Goal: Information Seeking & Learning: Check status

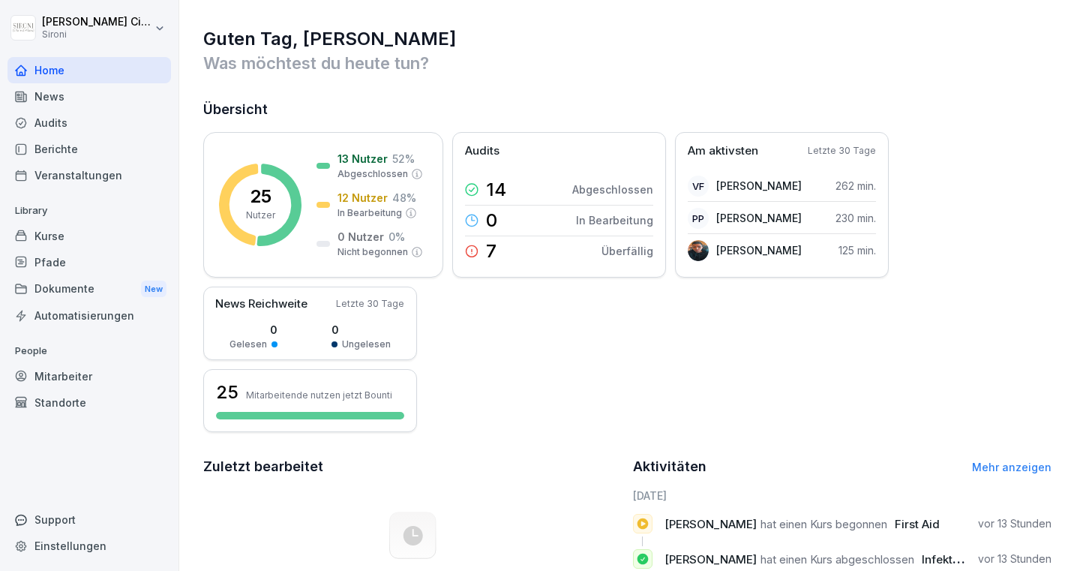
click at [47, 379] on div "Mitarbeiter" at bounding box center [90, 376] width 164 height 26
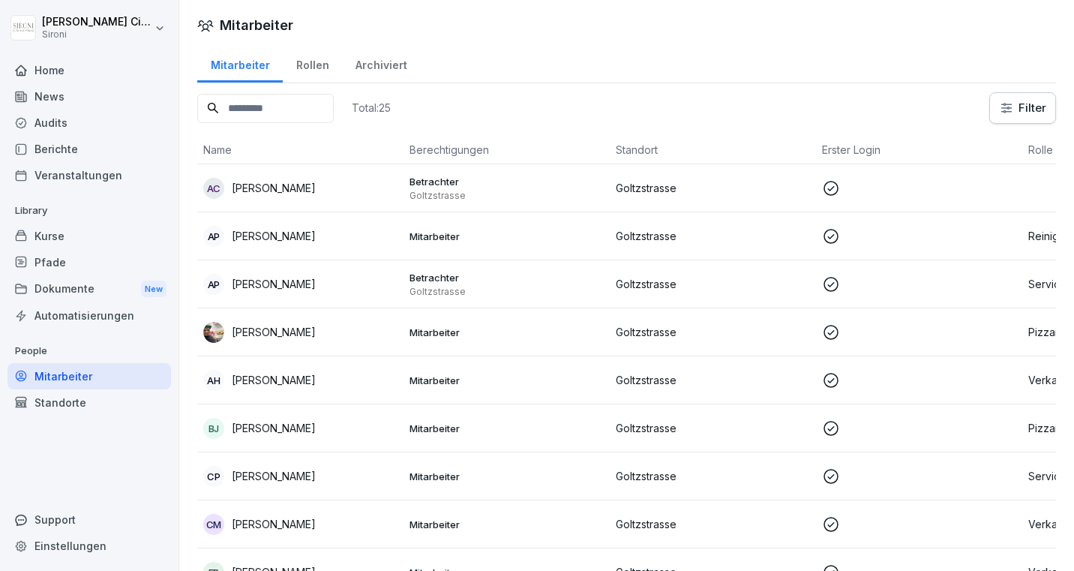
click at [311, 65] on div "Rollen" at bounding box center [312, 63] width 59 height 38
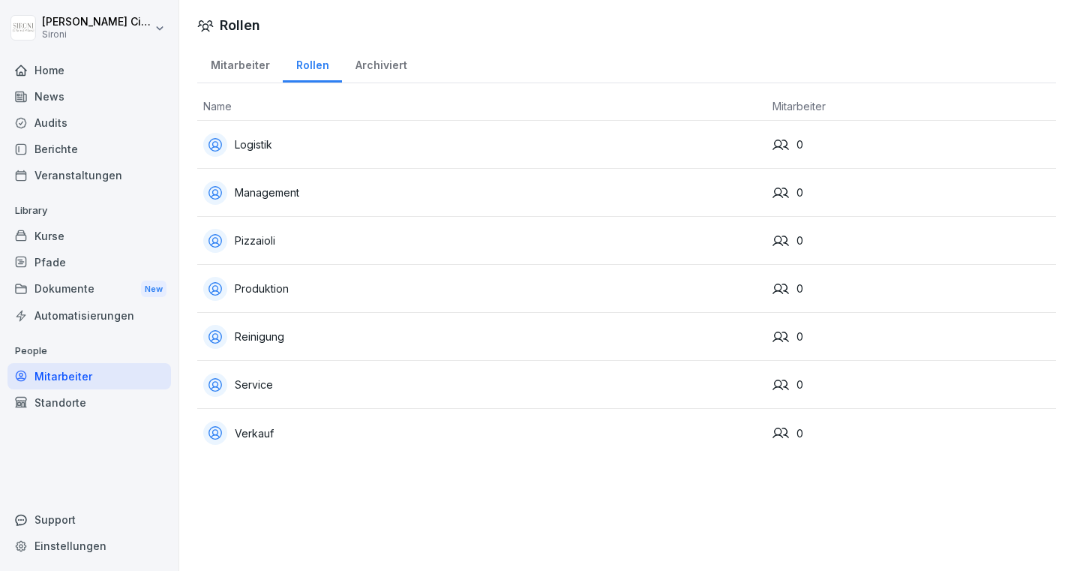
click at [384, 62] on div "Archiviert" at bounding box center [381, 63] width 78 height 38
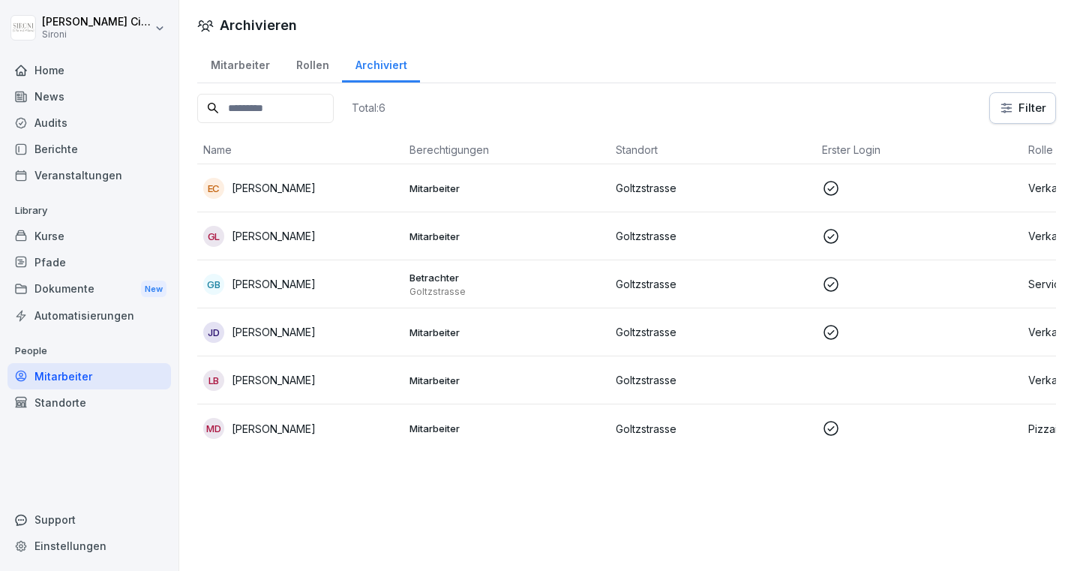
click at [54, 143] on div "Berichte" at bounding box center [90, 149] width 164 height 26
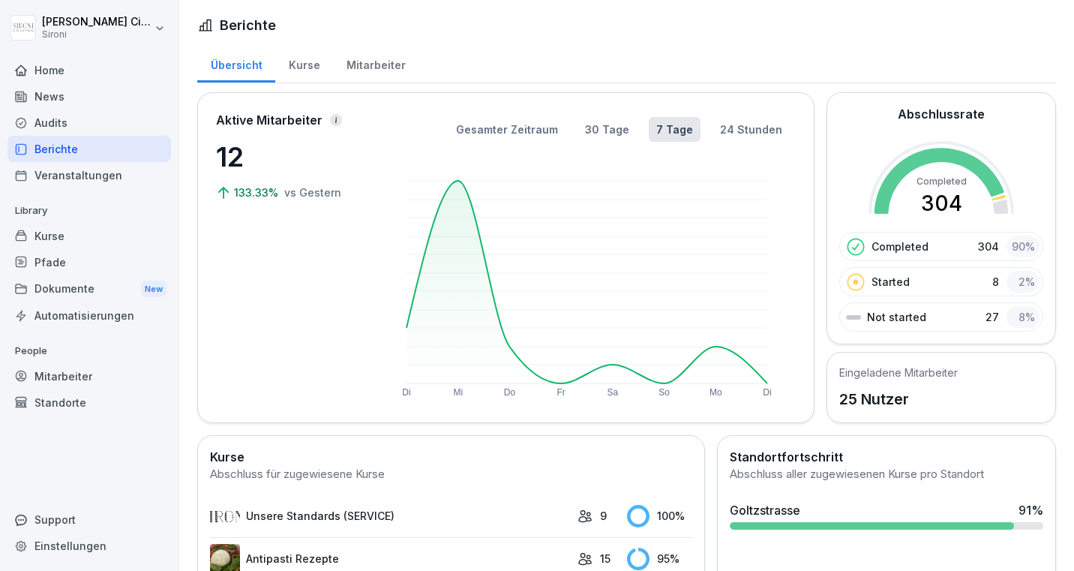
click at [364, 70] on div "Mitarbeiter" at bounding box center [376, 63] width 86 height 38
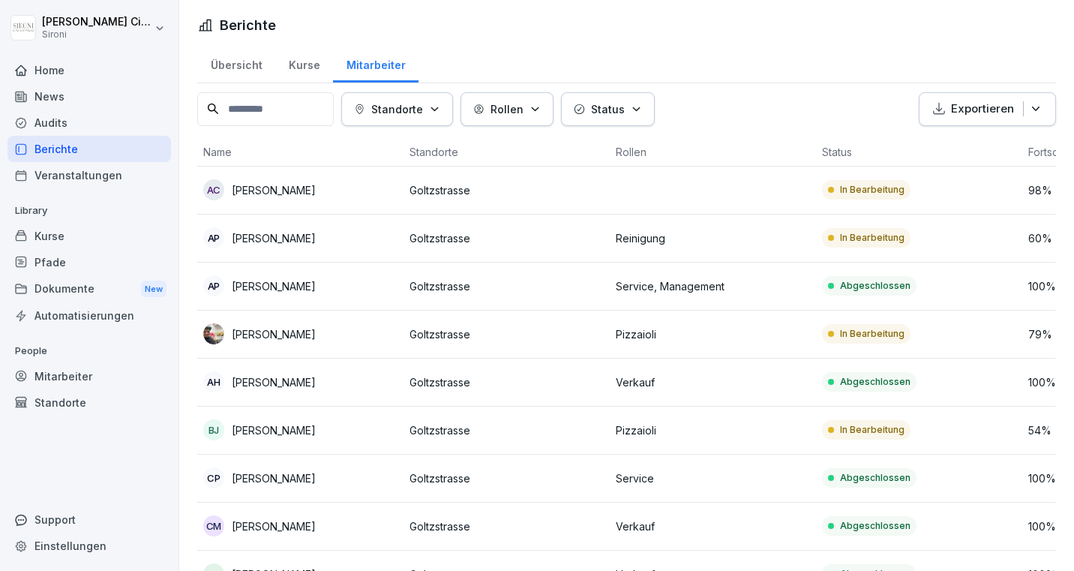
click at [307, 67] on div "Kurse" at bounding box center [304, 63] width 58 height 38
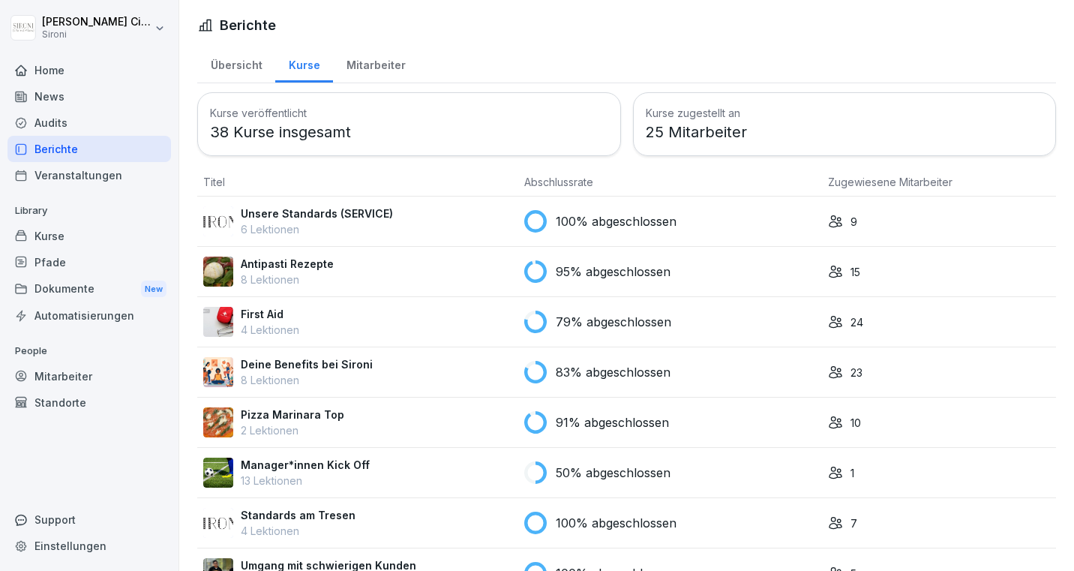
click at [242, 68] on div "Übersicht" at bounding box center [236, 63] width 78 height 38
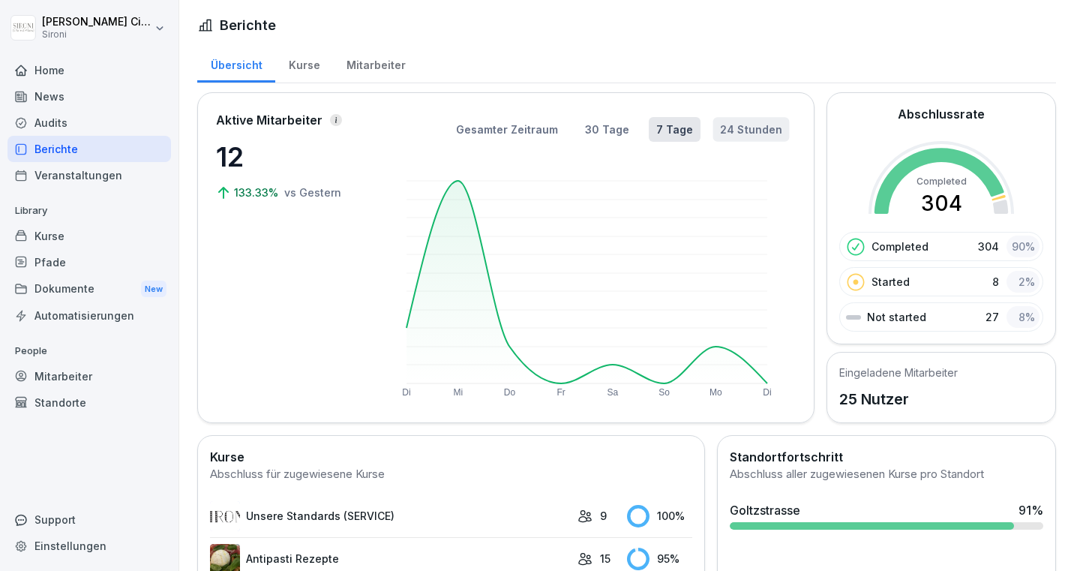
click at [751, 125] on button "24 Stunden" at bounding box center [751, 129] width 77 height 25
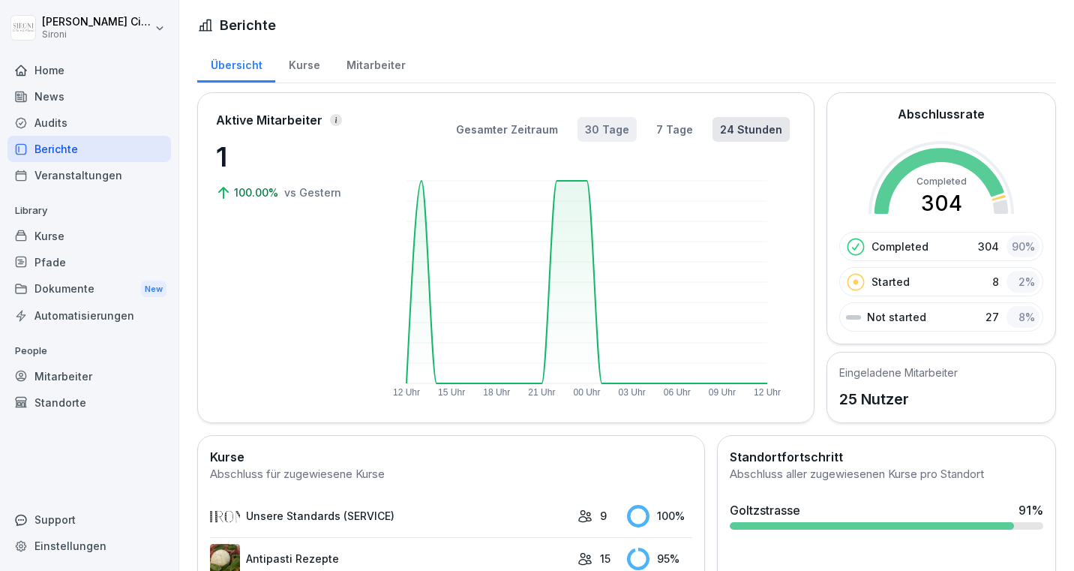
click at [620, 122] on button "30 Tage" at bounding box center [607, 129] width 59 height 25
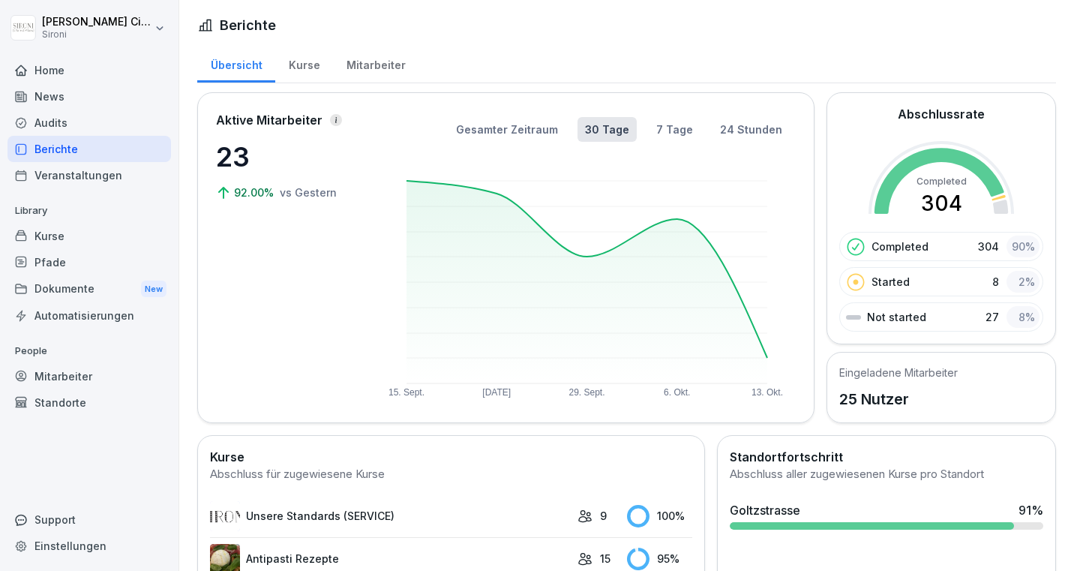
click at [367, 56] on div "Mitarbeiter" at bounding box center [376, 63] width 86 height 38
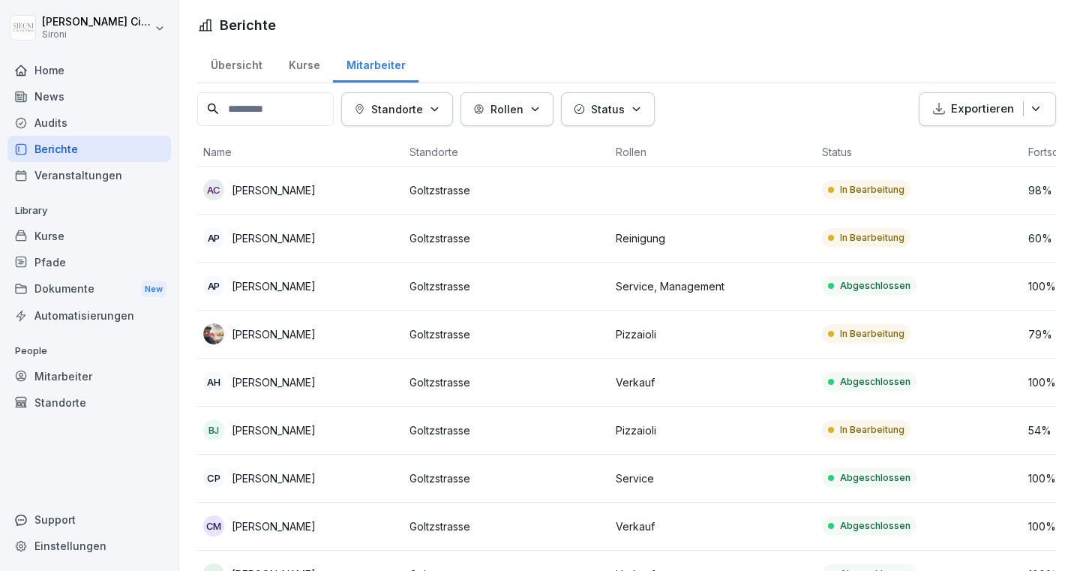
click at [265, 335] on p "[PERSON_NAME]" at bounding box center [274, 334] width 84 height 16
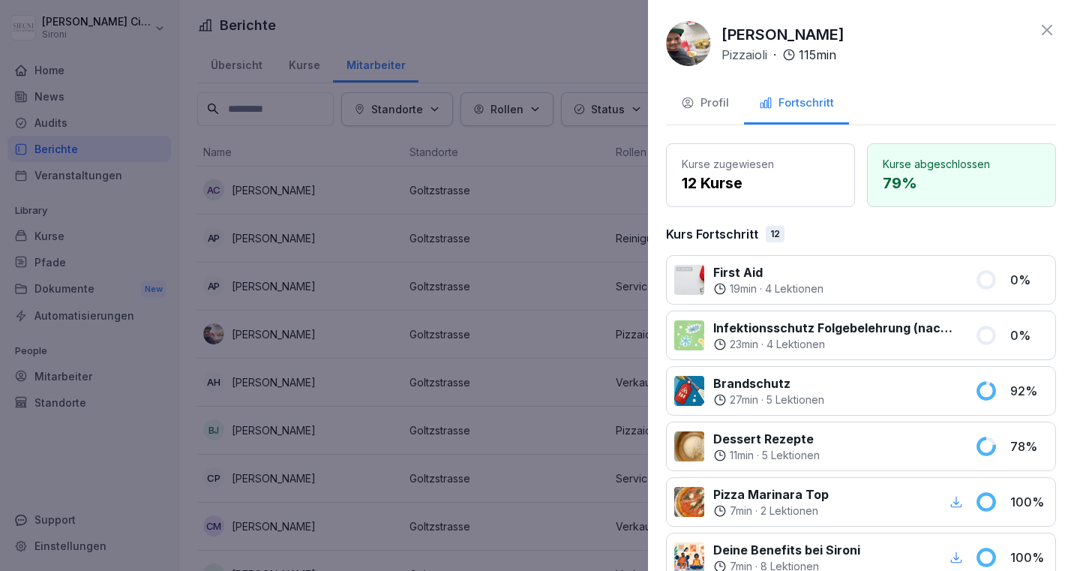
click at [1050, 29] on icon at bounding box center [1047, 30] width 18 height 18
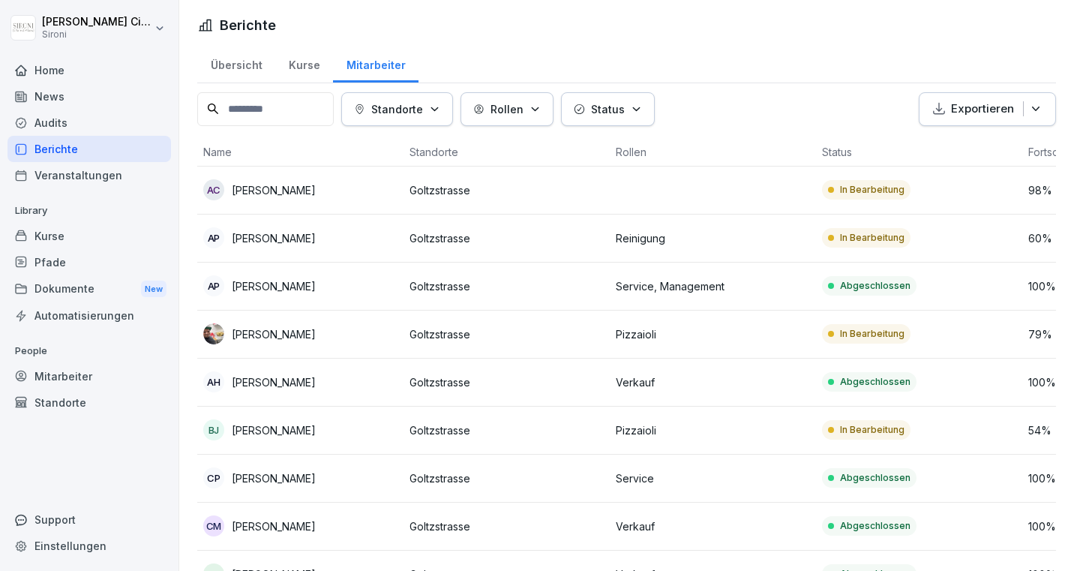
scroll to position [10, 0]
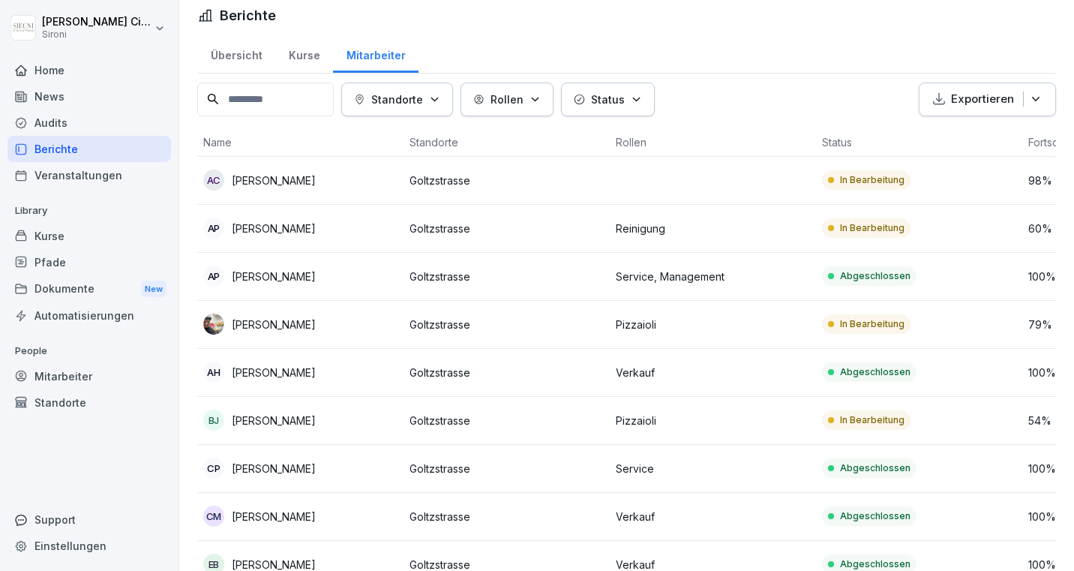
click at [290, 176] on p "[PERSON_NAME]" at bounding box center [274, 181] width 84 height 16
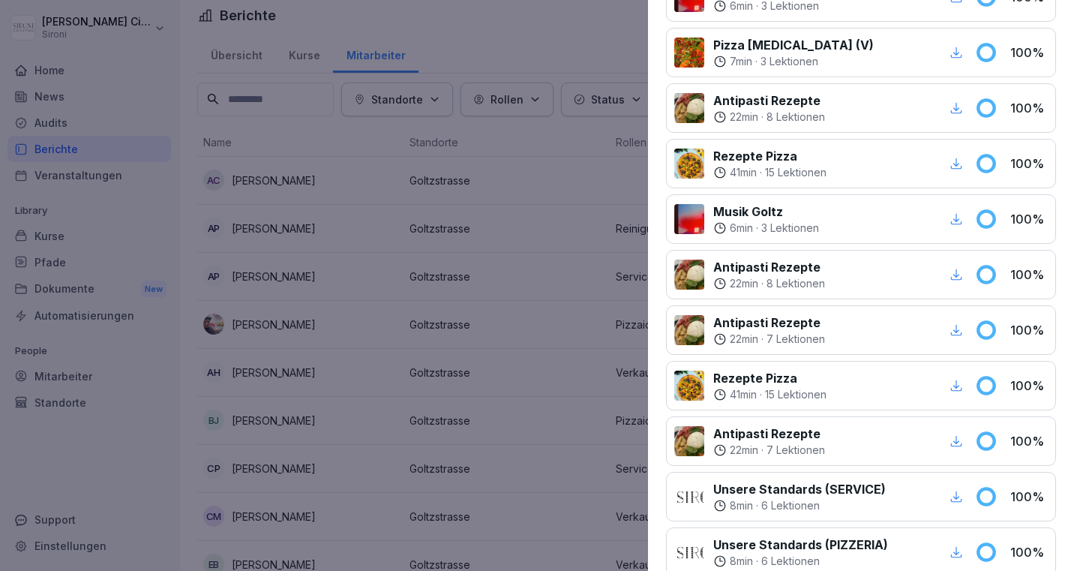
scroll to position [0, 0]
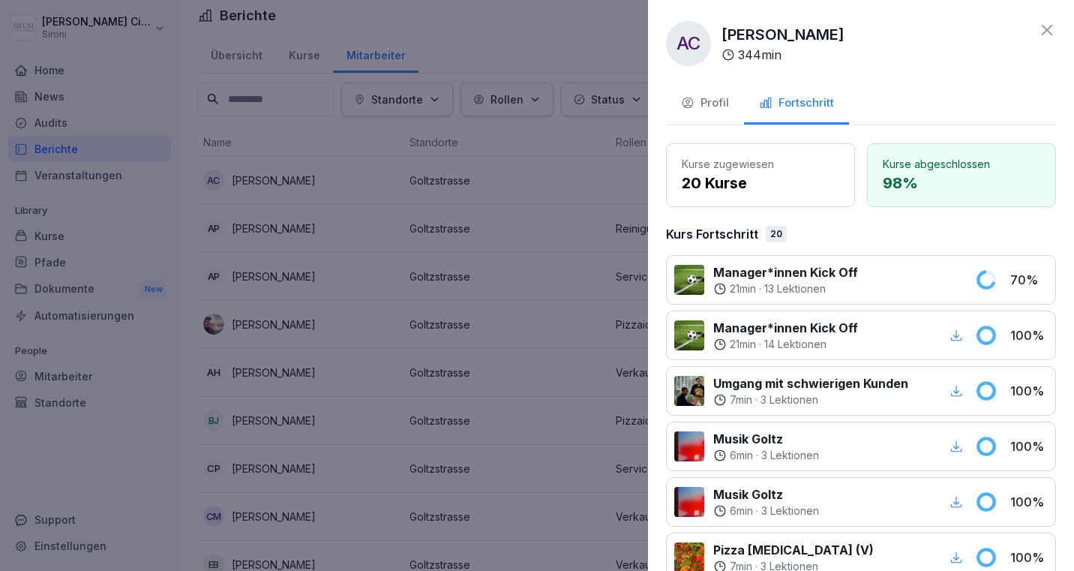
click at [1048, 25] on icon at bounding box center [1047, 30] width 18 height 18
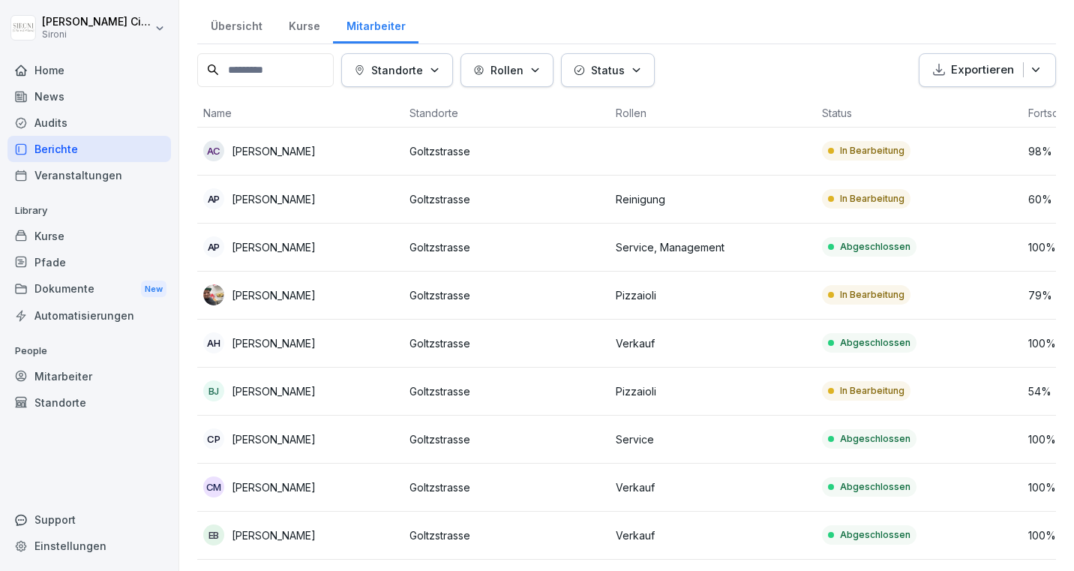
scroll to position [41, 0]
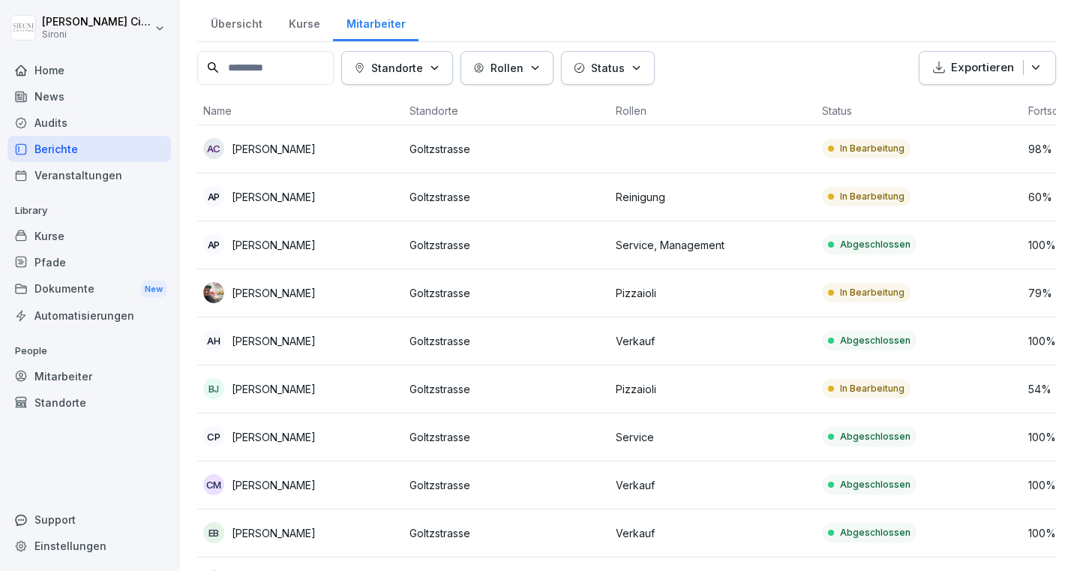
click at [329, 256] on td "AP Alessandro Petrucci" at bounding box center [300, 245] width 206 height 48
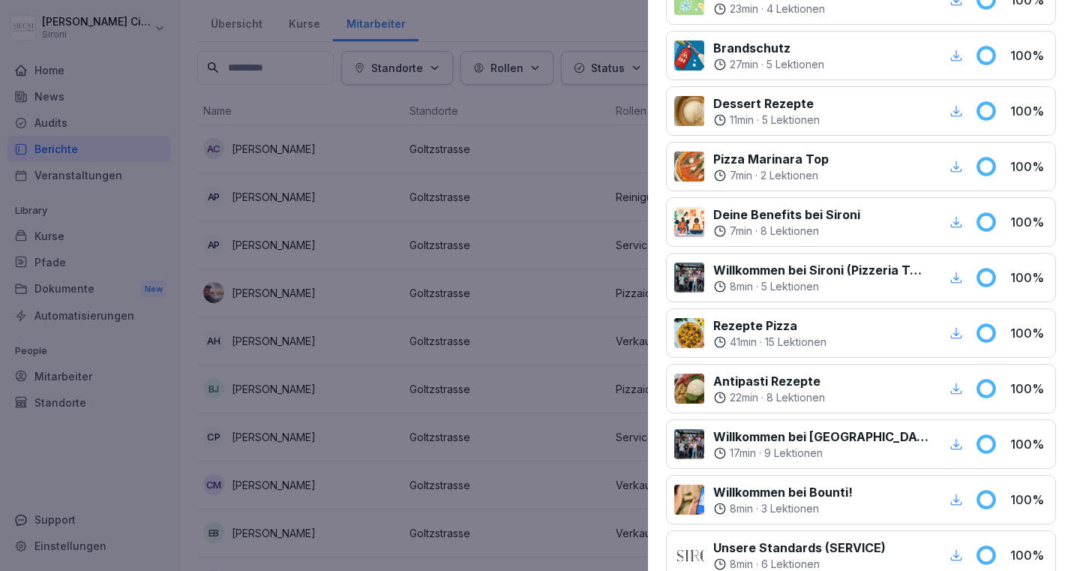
scroll to position [228, 0]
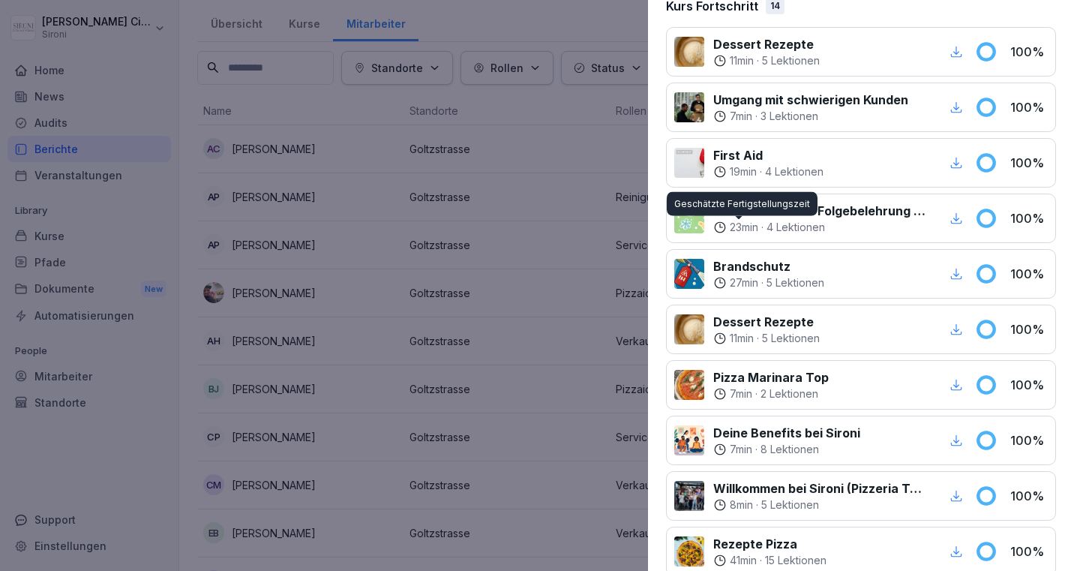
click at [758, 220] on p "23 min" at bounding box center [744, 227] width 29 height 15
click at [866, 197] on div "Infektionsschutz Folgebelehrung (nach §43 IfSG) 23 min · 4 Lektionen 100 %" at bounding box center [861, 219] width 390 height 50
click at [866, 215] on p "Infektionsschutz Folgebelehrung (nach §43 IfSG)" at bounding box center [820, 211] width 215 height 18
click at [990, 219] on icon at bounding box center [986, 218] width 16 height 16
click at [1007, 218] on div "Infektionsschutz Folgebelehrung (nach §43 IfSG) 23 min · 4 Lektionen 100 %" at bounding box center [861, 219] width 390 height 50
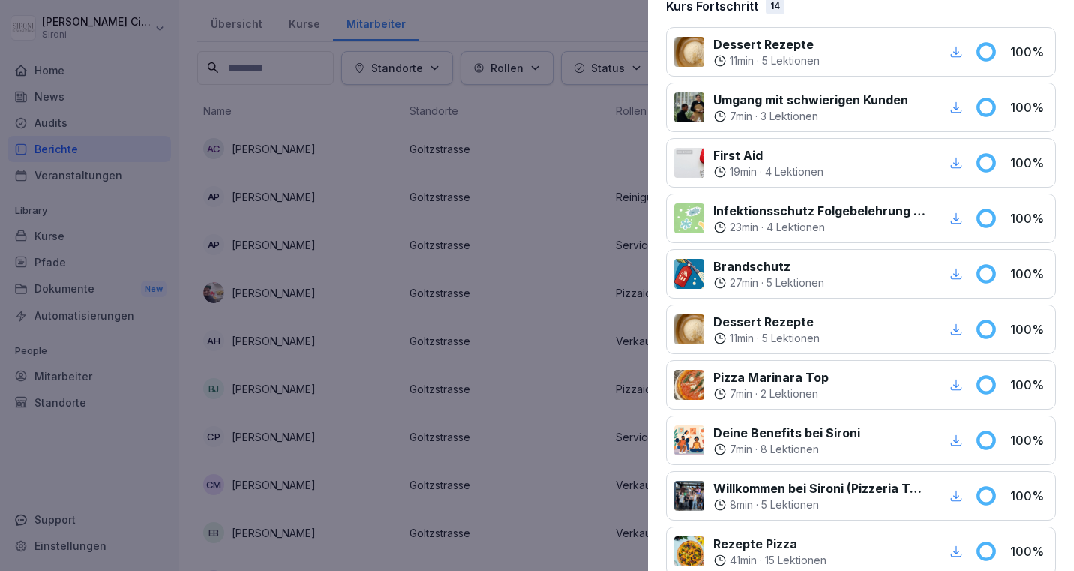
scroll to position [0, 0]
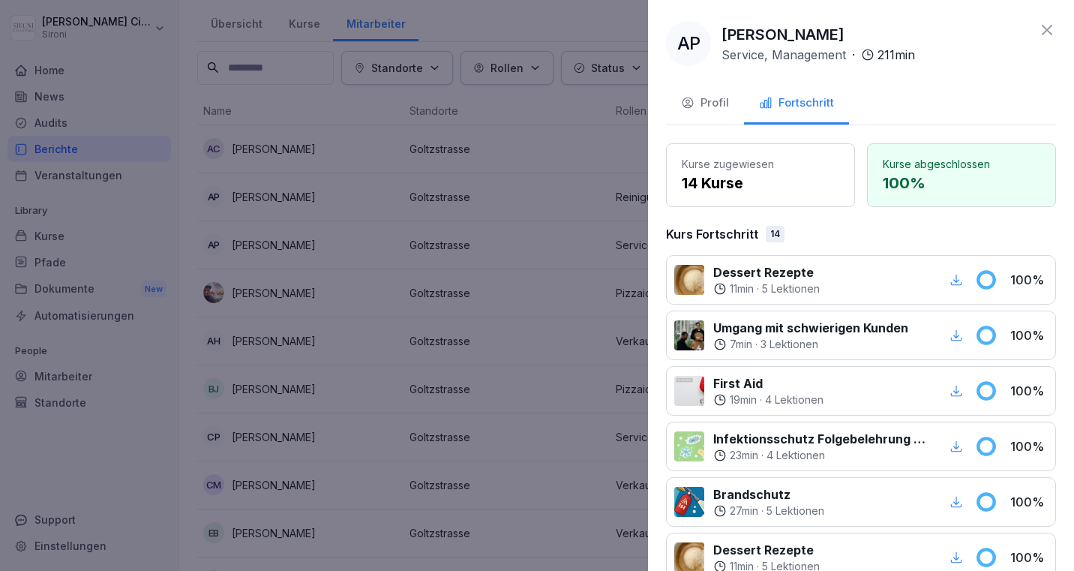
click at [706, 102] on div "Profil" at bounding box center [705, 103] width 48 height 17
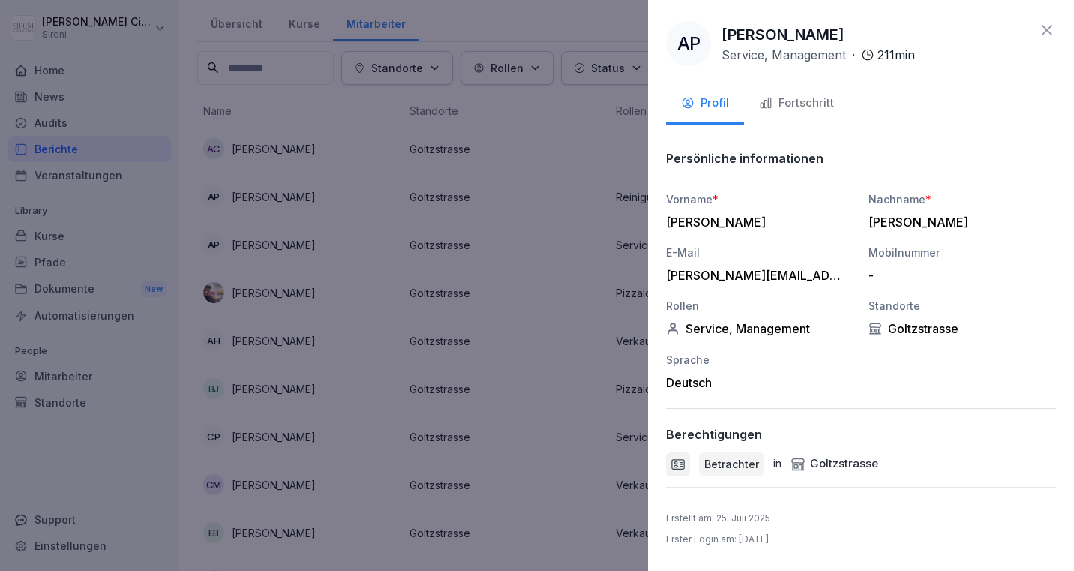
click at [836, 468] on div "Goltzstrasse" at bounding box center [835, 463] width 88 height 17
click at [800, 107] on div "Fortschritt" at bounding box center [796, 103] width 75 height 17
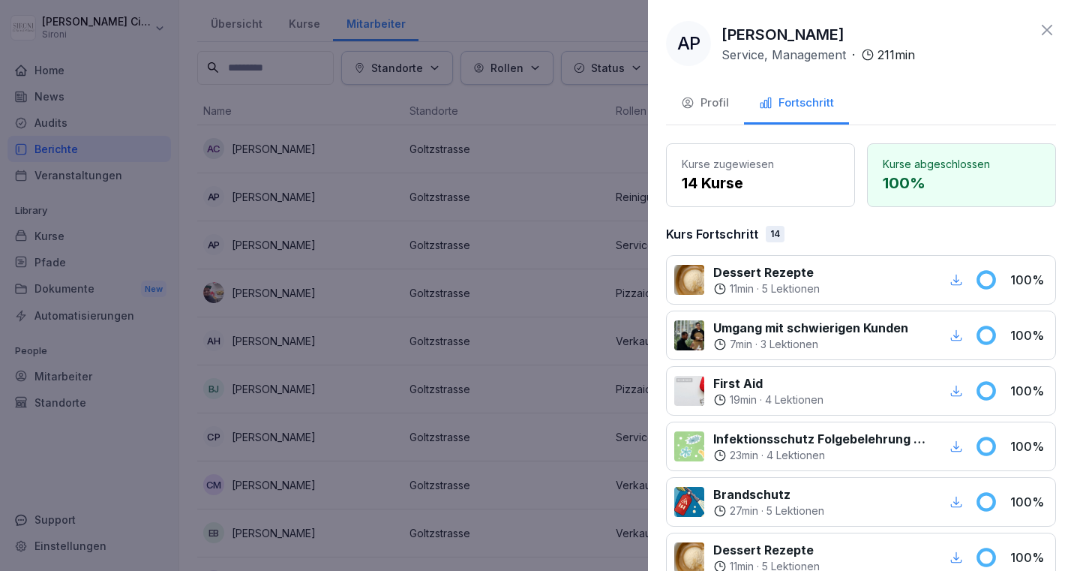
click at [1044, 25] on icon at bounding box center [1047, 30] width 18 height 18
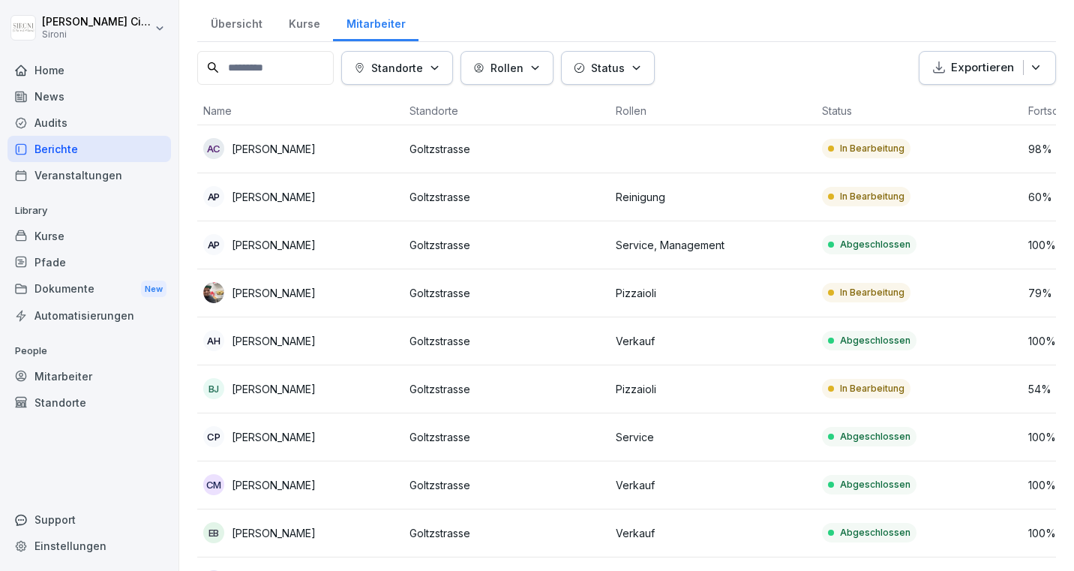
click at [253, 478] on p "Ciprian Marinescu" at bounding box center [274, 485] width 84 height 16
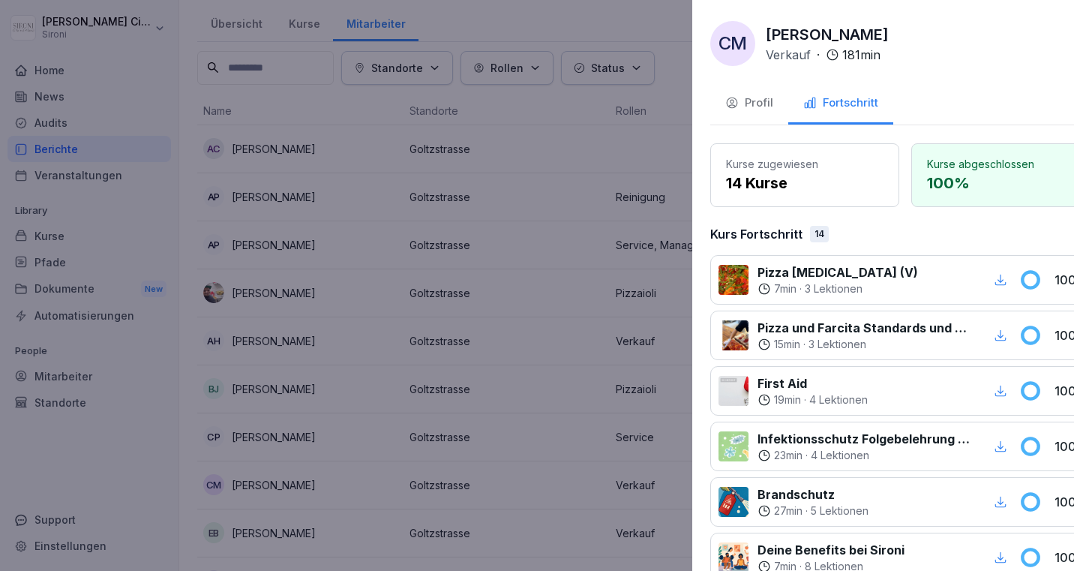
click at [410, 258] on div at bounding box center [537, 285] width 1074 height 571
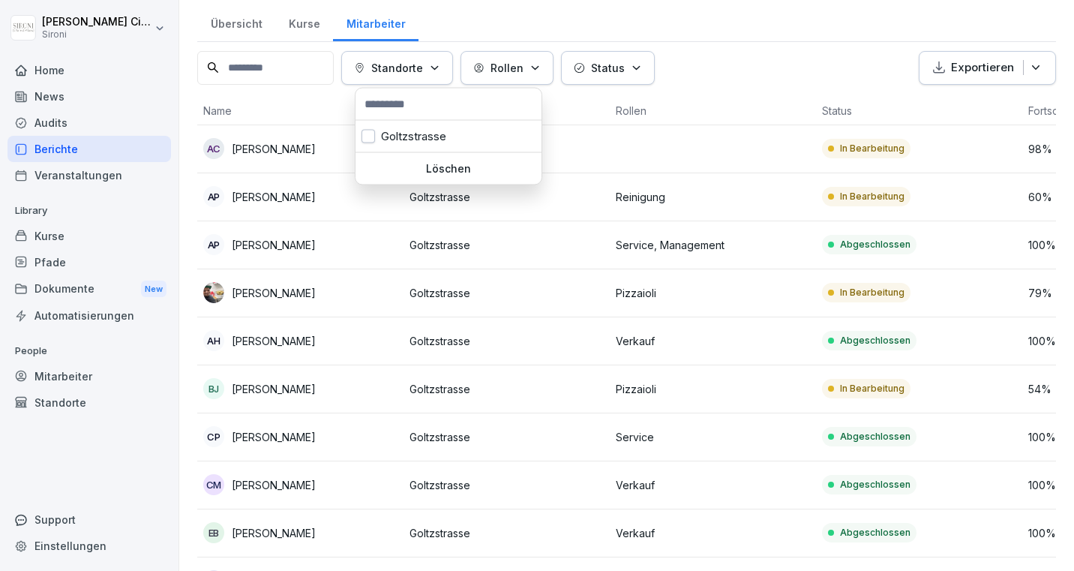
click at [423, 60] on p "Standorte" at bounding box center [397, 68] width 52 height 16
click at [365, 138] on button "button" at bounding box center [369, 137] width 14 height 14
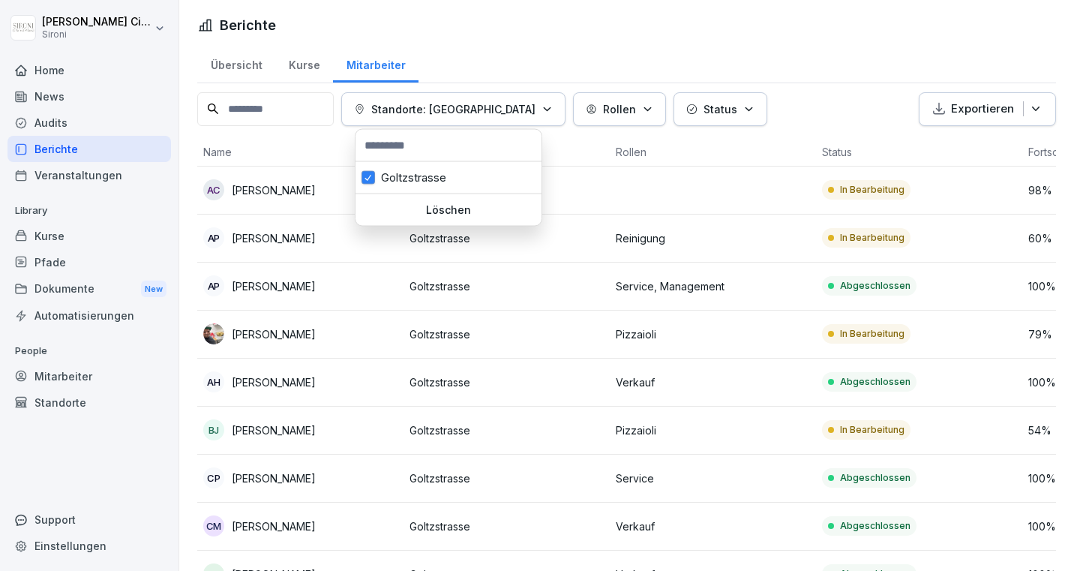
click at [500, 35] on html "Alessandro Ciccarone Sironi Home News Audits Berichte Veranstaltungen Library K…" at bounding box center [537, 285] width 1074 height 571
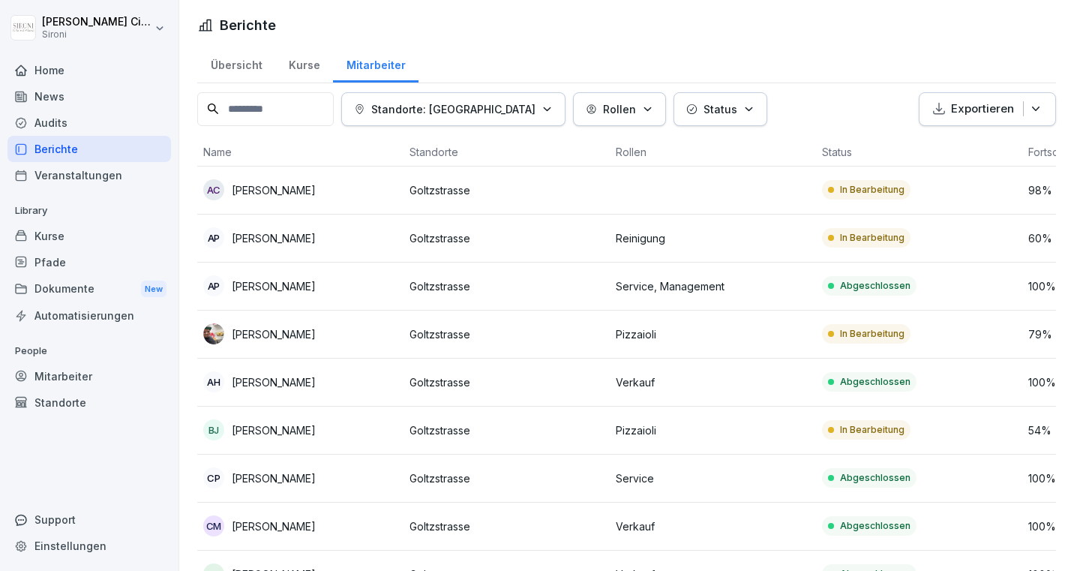
click at [697, 96] on button "Status" at bounding box center [721, 109] width 94 height 34
click at [697, 97] on button "Status" at bounding box center [721, 109] width 94 height 34
click at [63, 171] on div "Veranstaltungen" at bounding box center [90, 175] width 164 height 26
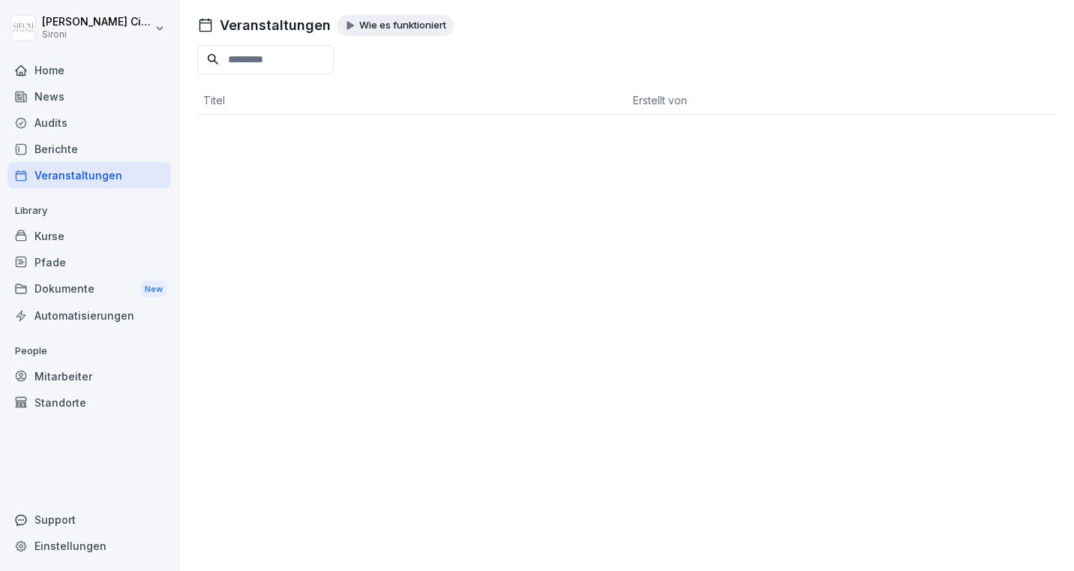
click at [76, 145] on div "Berichte" at bounding box center [90, 149] width 164 height 26
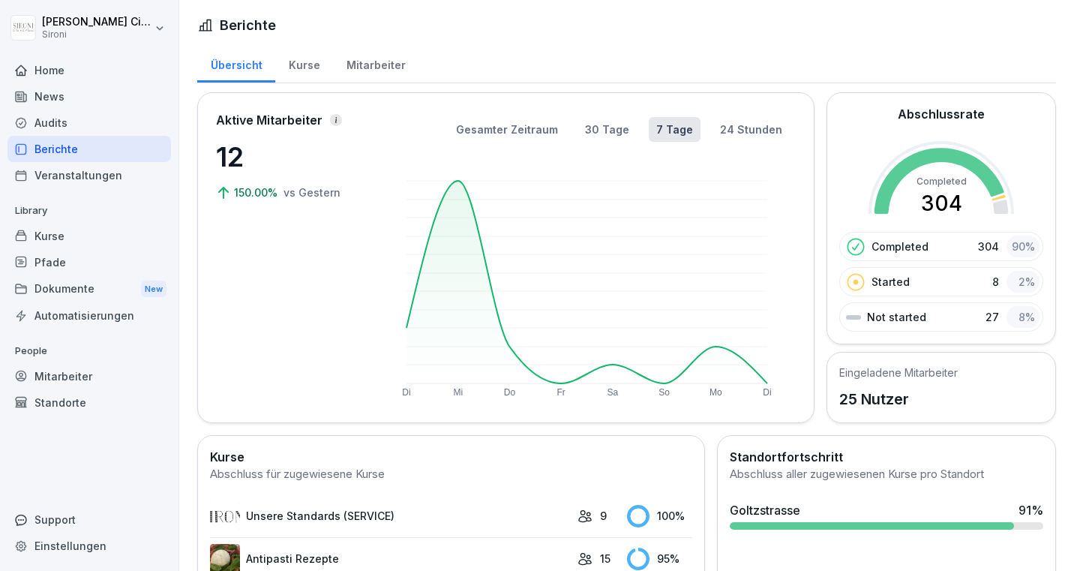
click at [58, 253] on div "Pfade" at bounding box center [90, 262] width 164 height 26
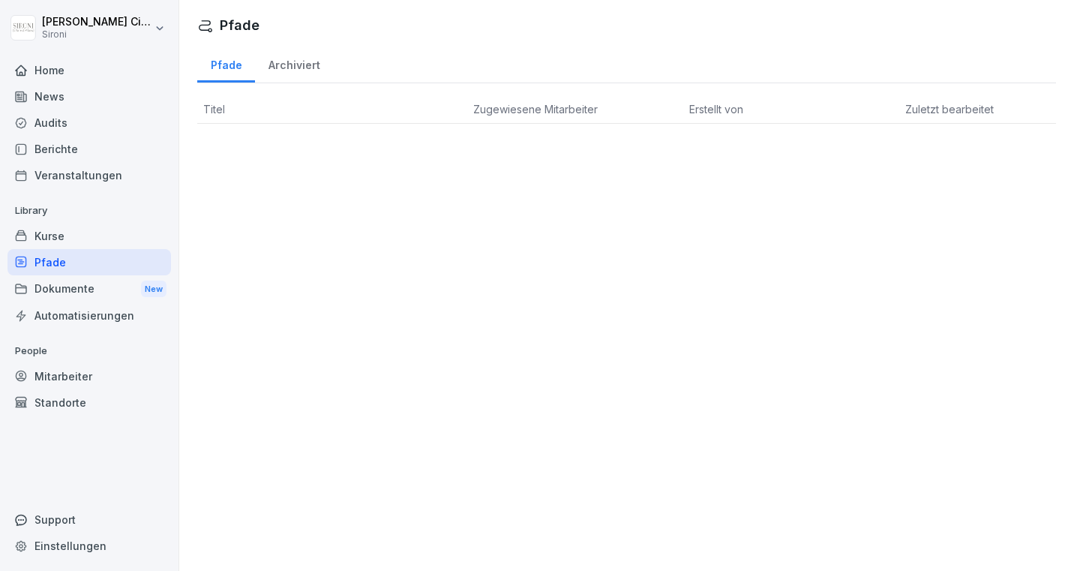
click at [53, 229] on div "Kurse" at bounding box center [90, 236] width 164 height 26
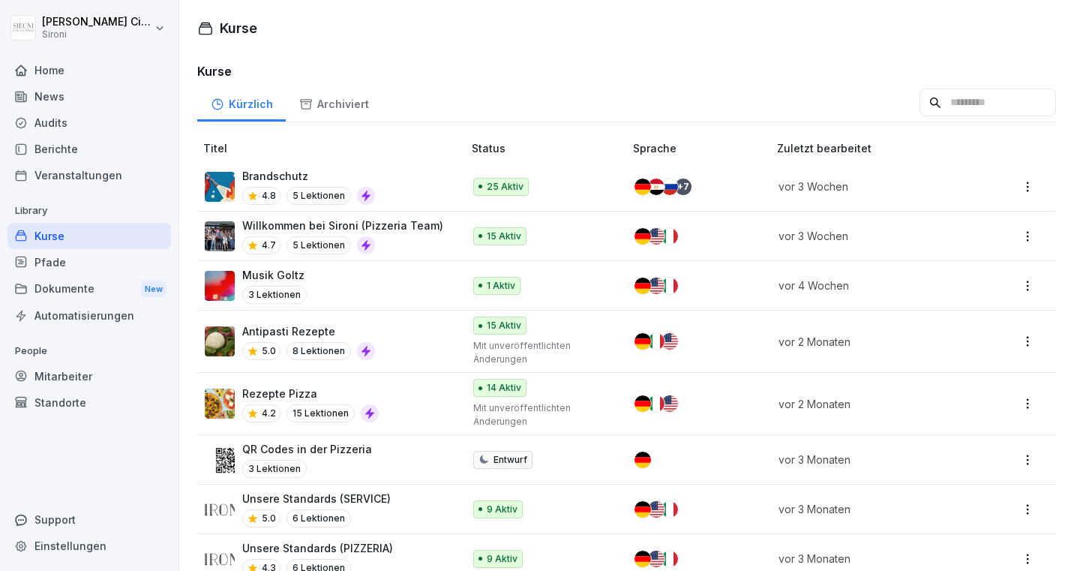
click at [339, 102] on div "Archiviert" at bounding box center [334, 102] width 96 height 38
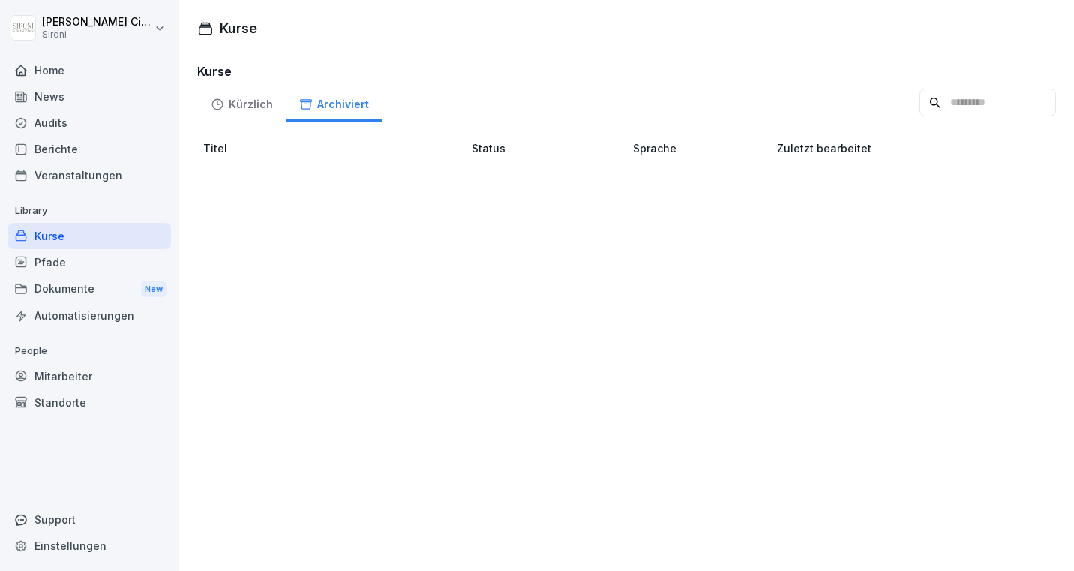
click at [239, 104] on div "Kürzlich" at bounding box center [241, 102] width 89 height 38
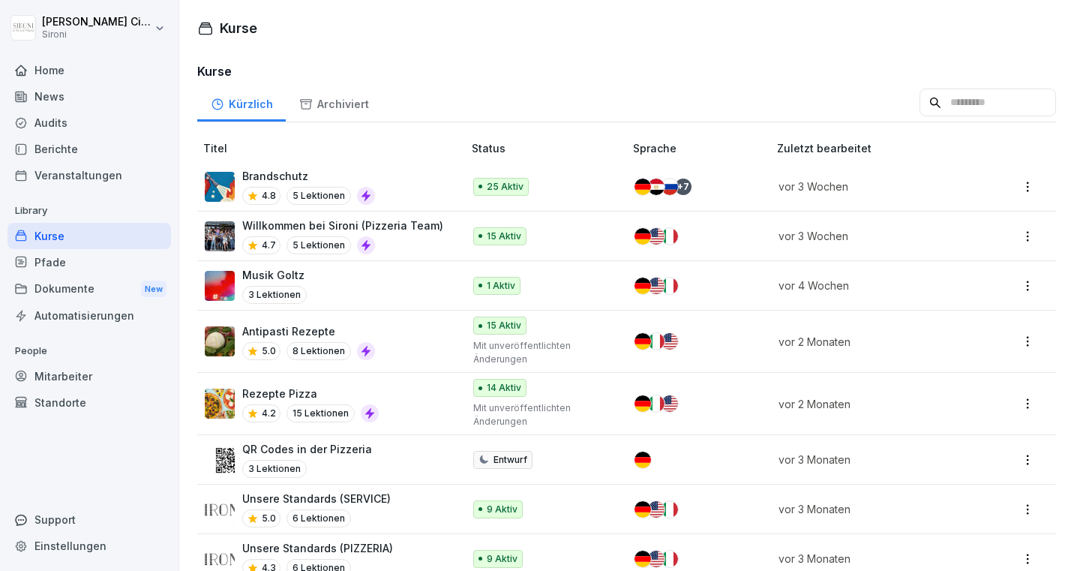
click at [46, 372] on div "Mitarbeiter" at bounding box center [90, 376] width 164 height 26
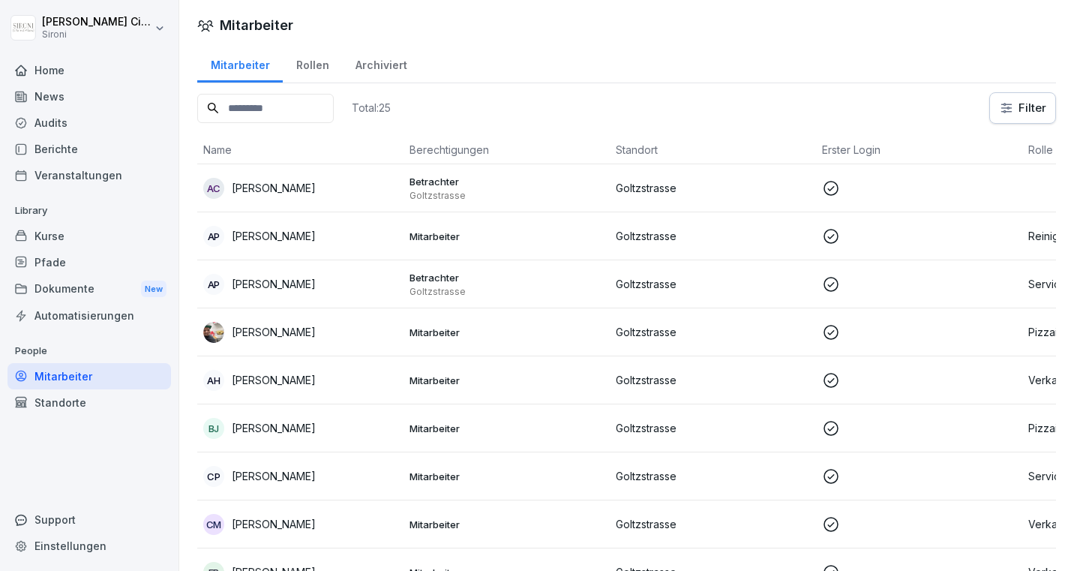
click at [288, 230] on p "Alessandro Patane" at bounding box center [274, 236] width 84 height 16
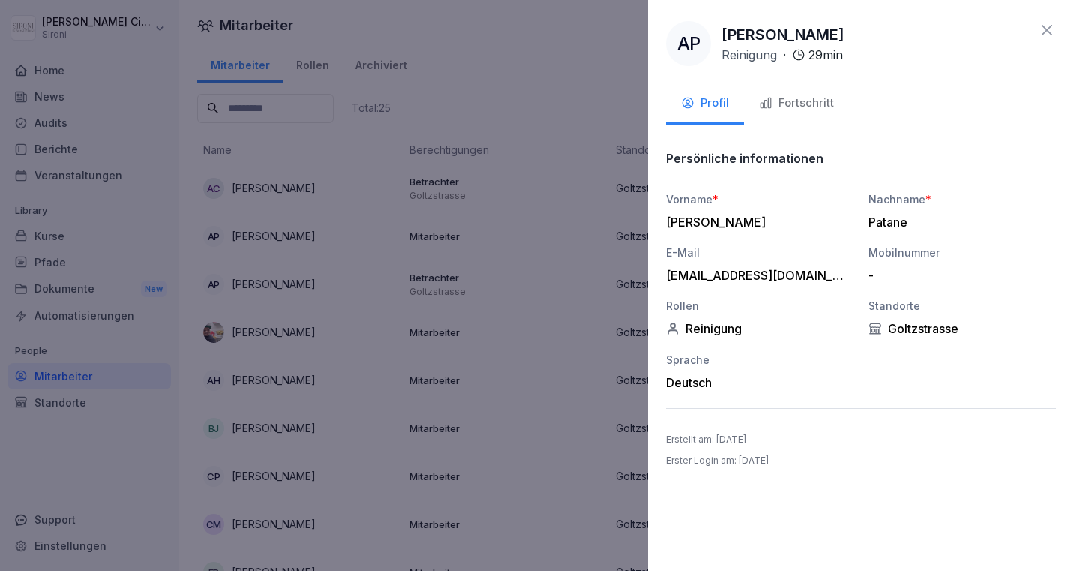
click at [806, 104] on div "Fortschritt" at bounding box center [796, 103] width 75 height 17
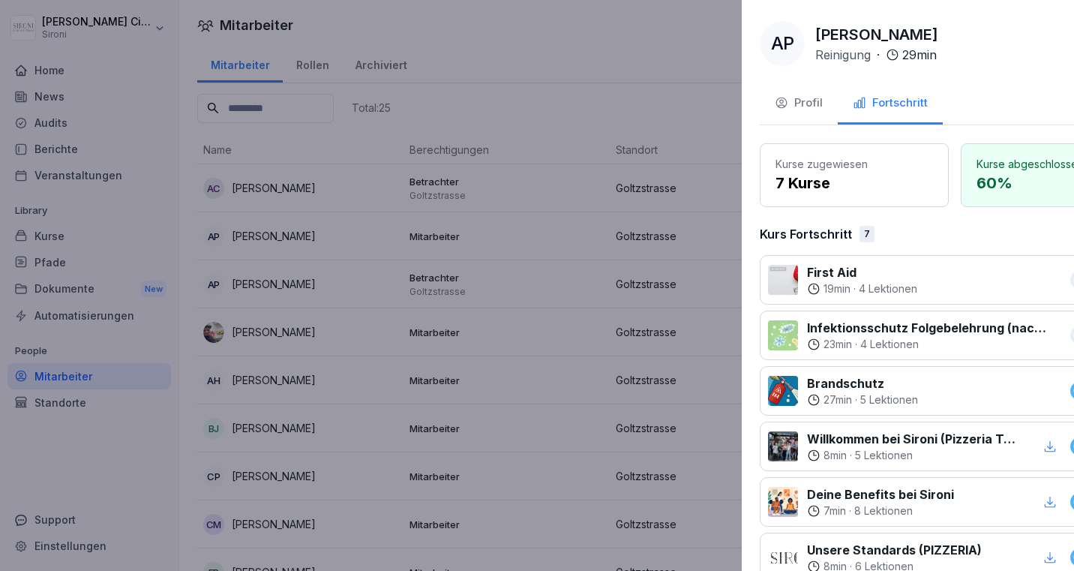
click at [356, 176] on div at bounding box center [537, 285] width 1074 height 571
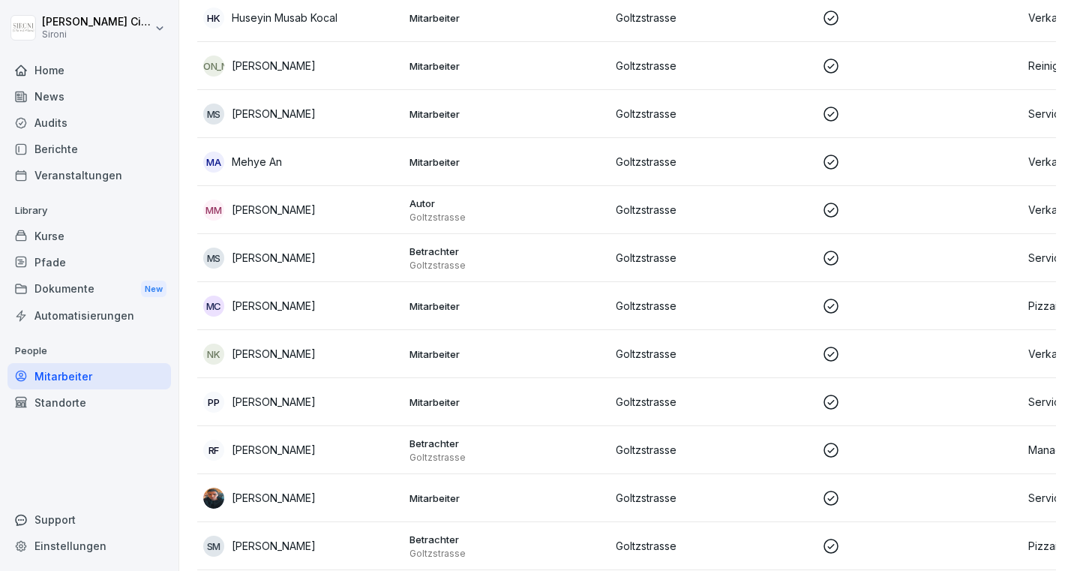
scroll to position [806, 0]
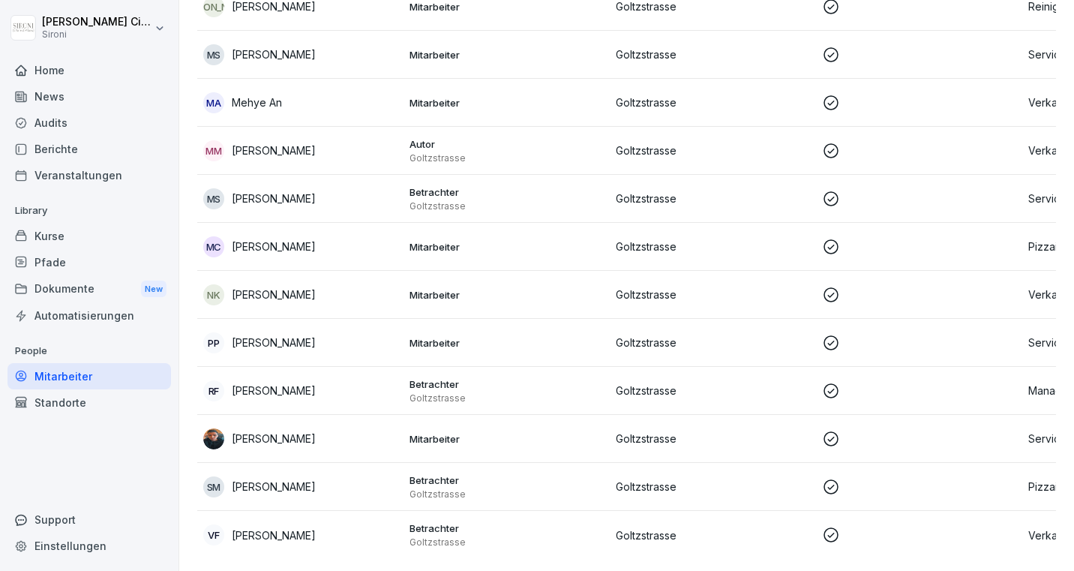
click at [257, 375] on td "RF Renato Furmiglieri" at bounding box center [300, 391] width 206 height 48
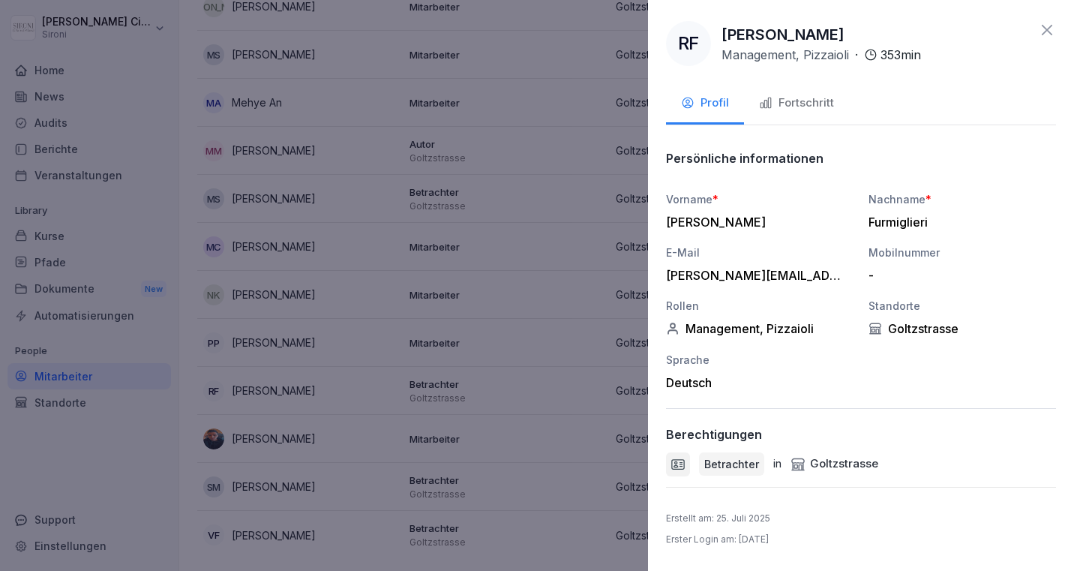
click at [796, 98] on div "Fortschritt" at bounding box center [796, 103] width 75 height 17
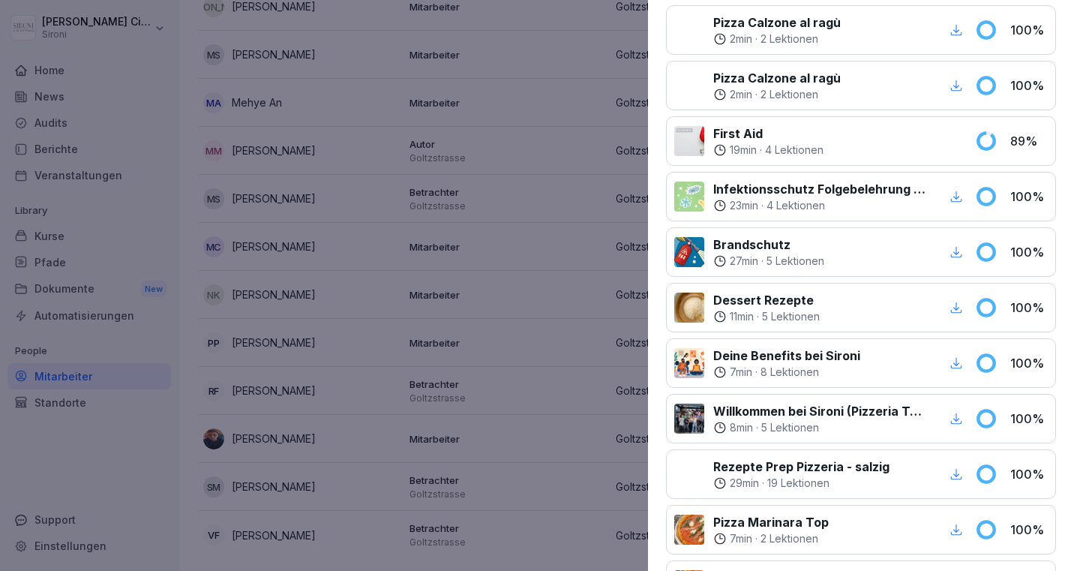
scroll to position [0, 0]
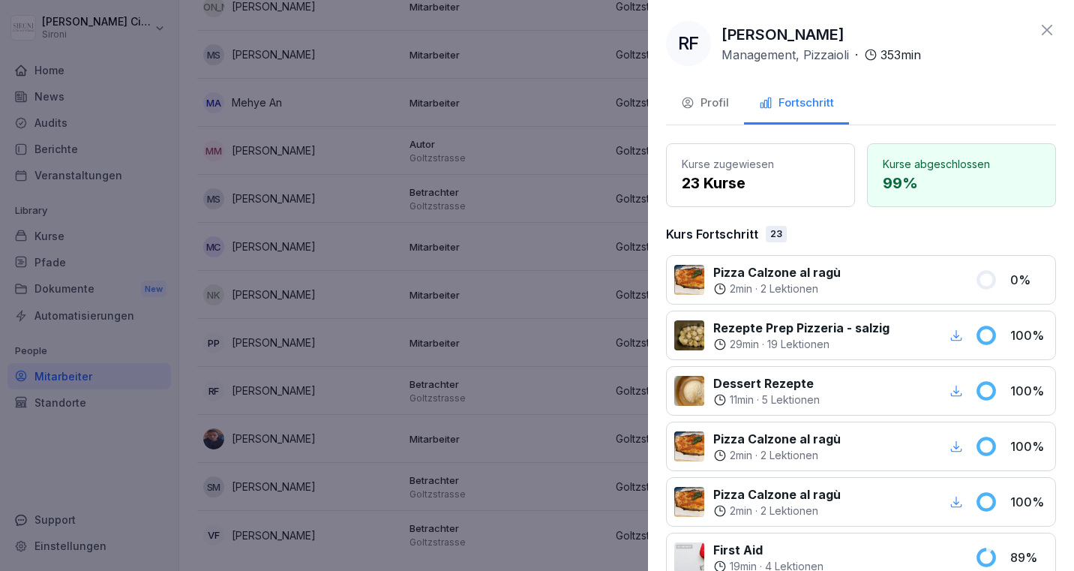
click at [701, 107] on div "Profil" at bounding box center [705, 103] width 48 height 17
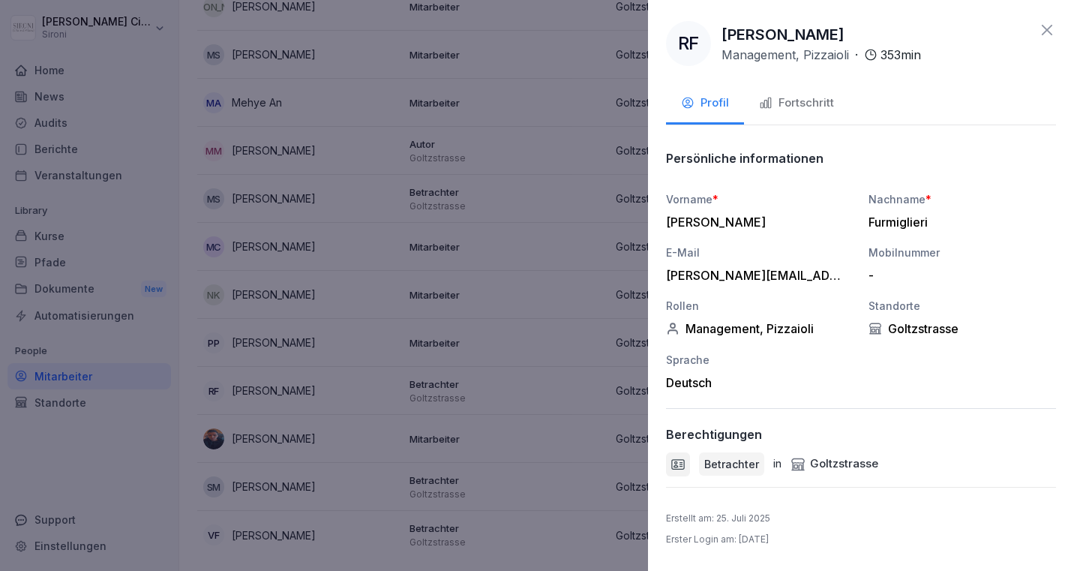
click at [812, 108] on div "Fortschritt" at bounding box center [796, 103] width 75 height 17
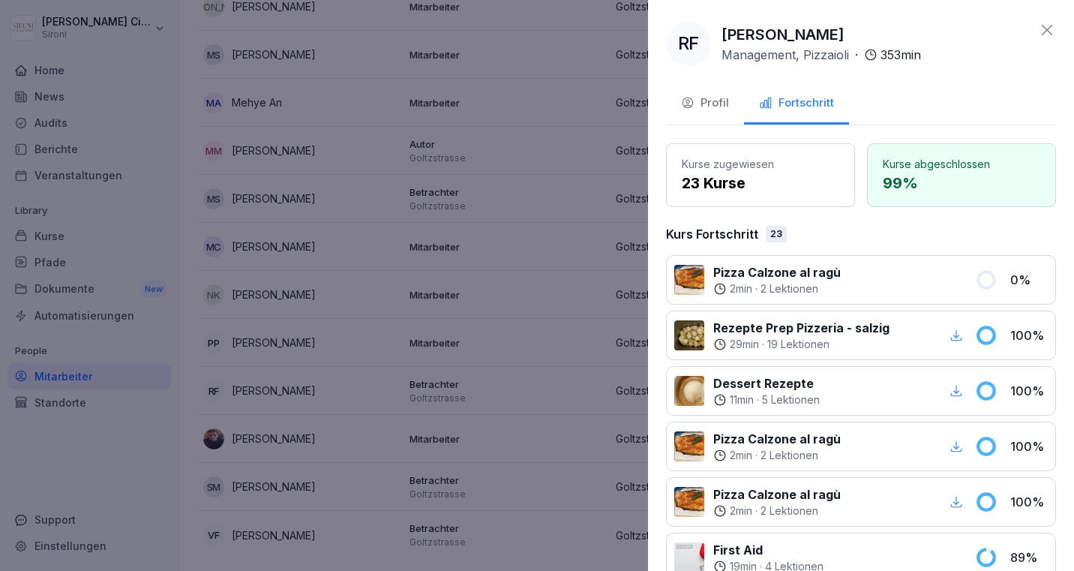
click at [840, 273] on div "Pizza Calzone al ragù 2 min · 2 Lektionen" at bounding box center [820, 279] width 292 height 33
click at [707, 107] on div "Profil" at bounding box center [705, 103] width 48 height 17
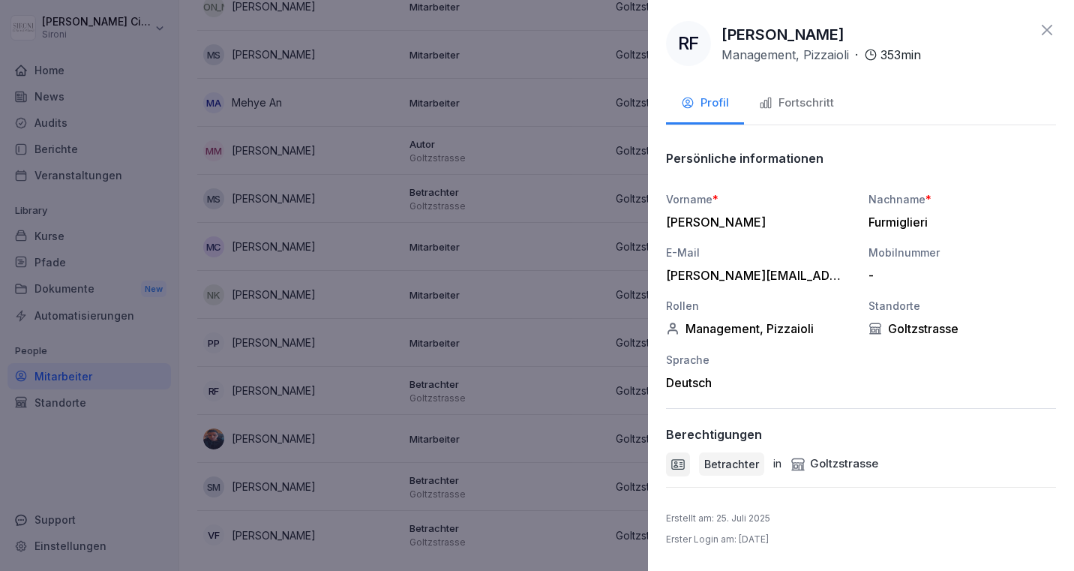
click at [1049, 26] on icon at bounding box center [1047, 30] width 18 height 18
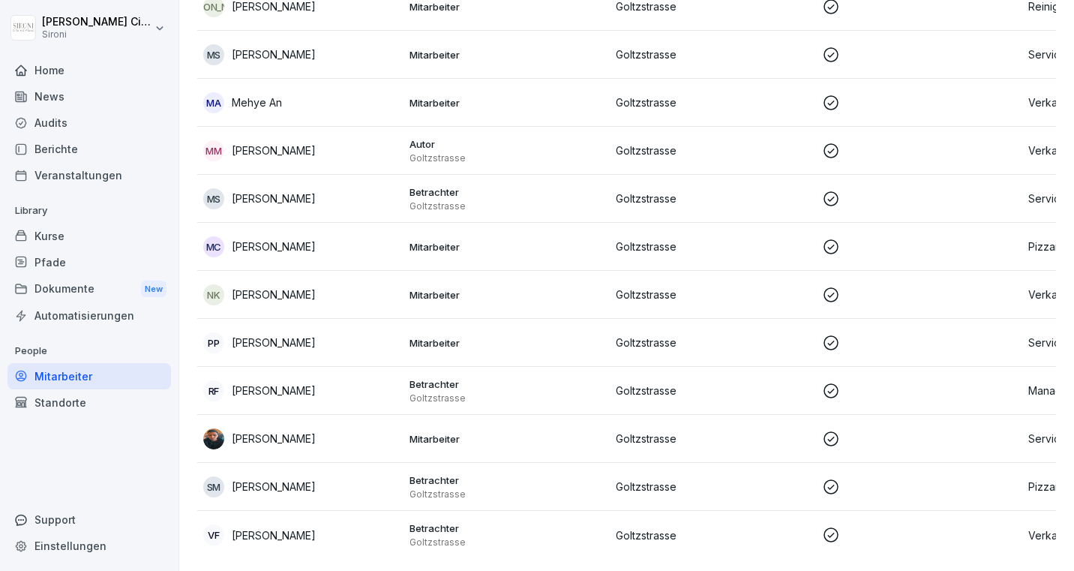
click at [273, 485] on p "[PERSON_NAME]" at bounding box center [274, 487] width 84 height 16
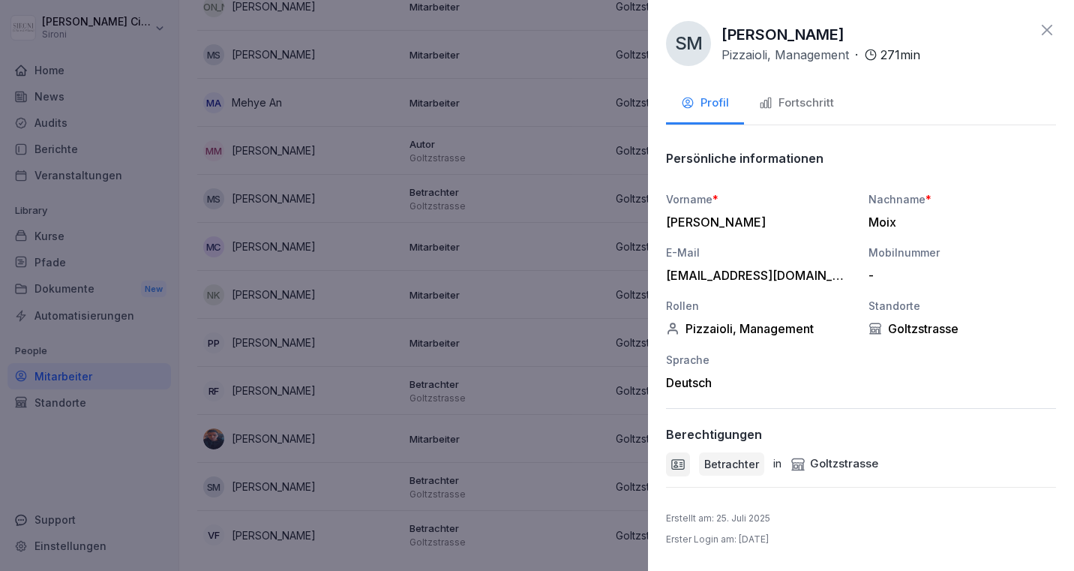
click at [780, 113] on button "Fortschritt" at bounding box center [796, 104] width 105 height 41
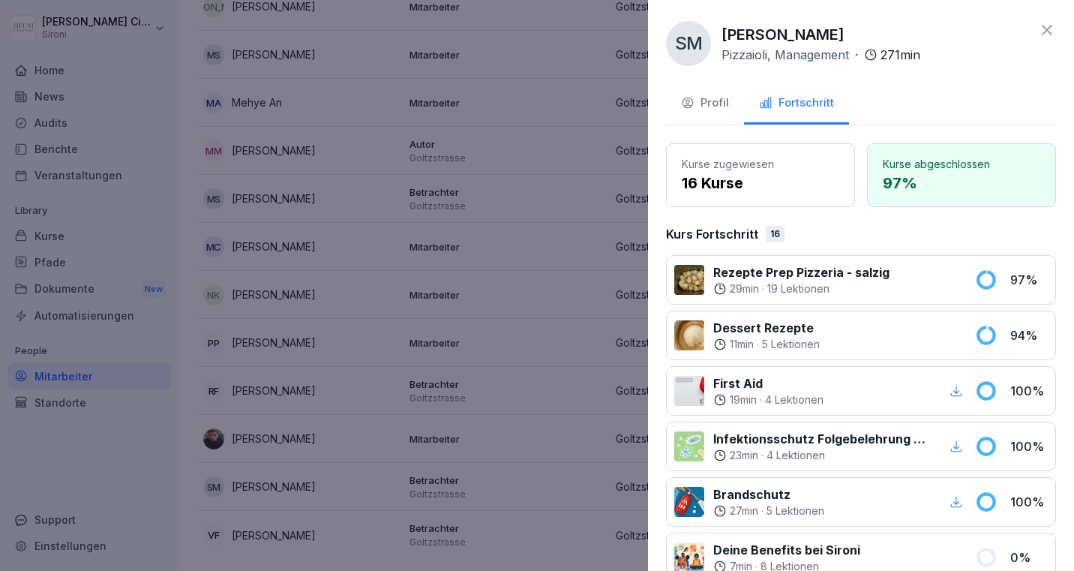
click at [705, 101] on div "Profil" at bounding box center [705, 103] width 48 height 17
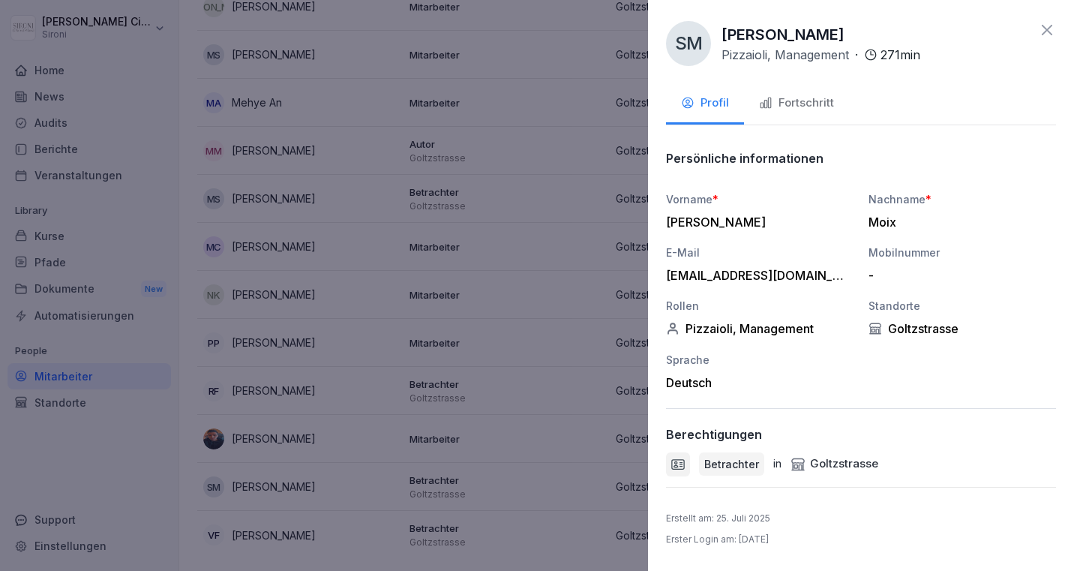
click at [1046, 26] on icon at bounding box center [1047, 30] width 18 height 18
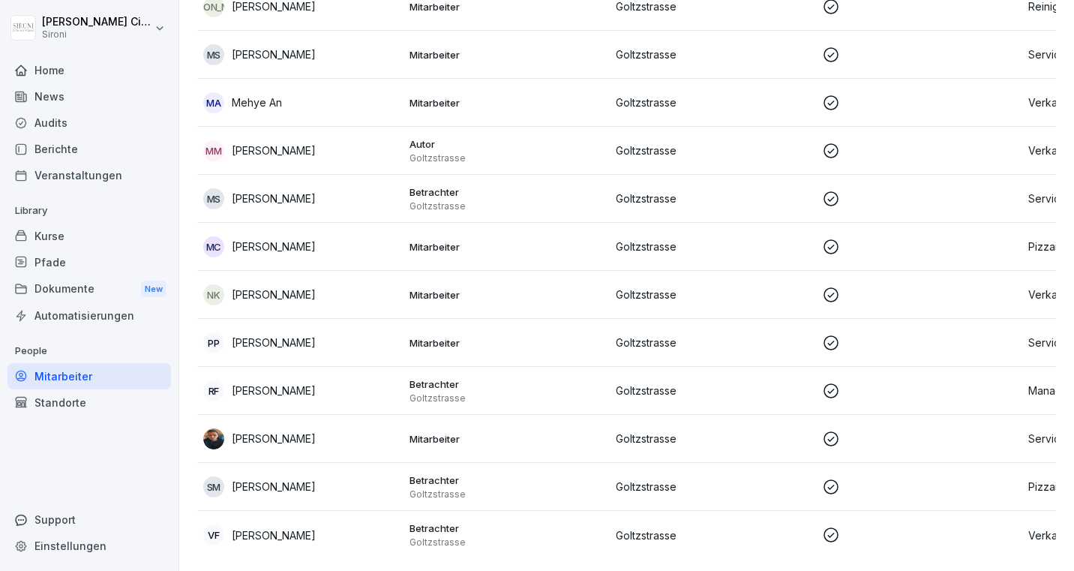
click at [274, 294] on p "Nuren Khatib" at bounding box center [274, 295] width 84 height 16
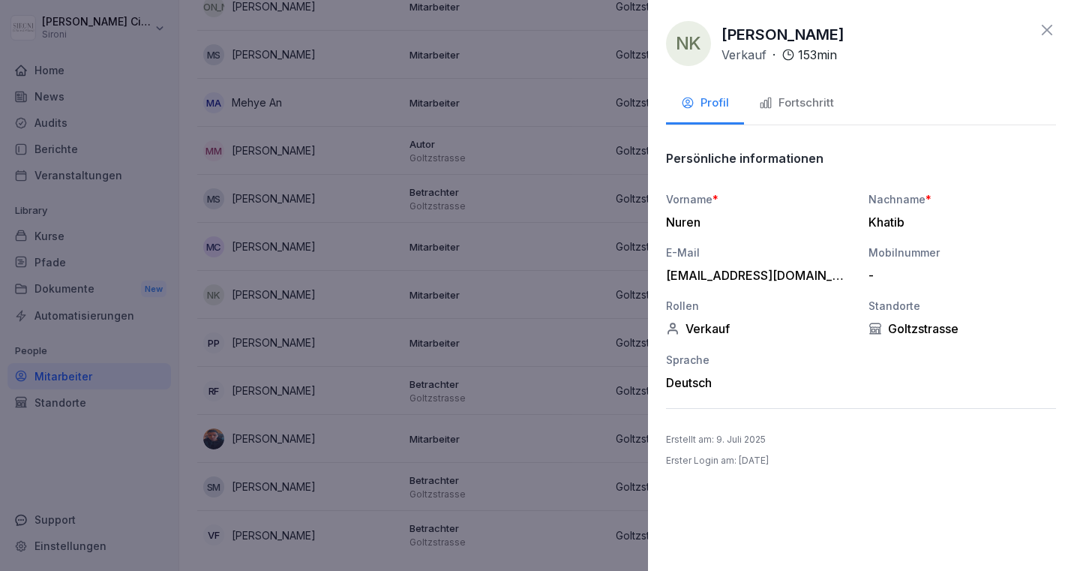
click at [800, 97] on div "Fortschritt" at bounding box center [796, 103] width 75 height 17
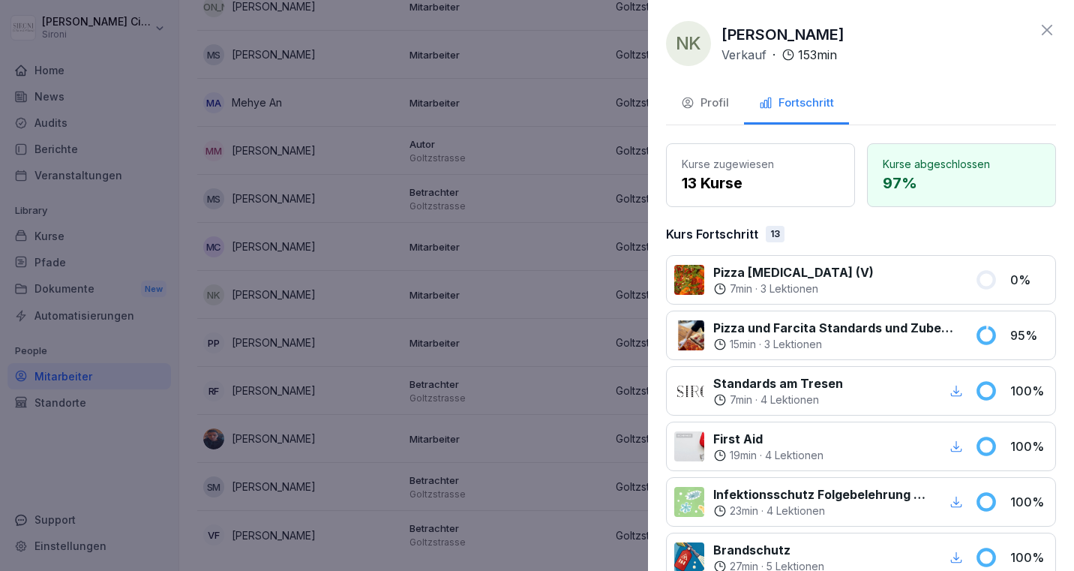
click at [1048, 27] on icon at bounding box center [1047, 30] width 18 height 18
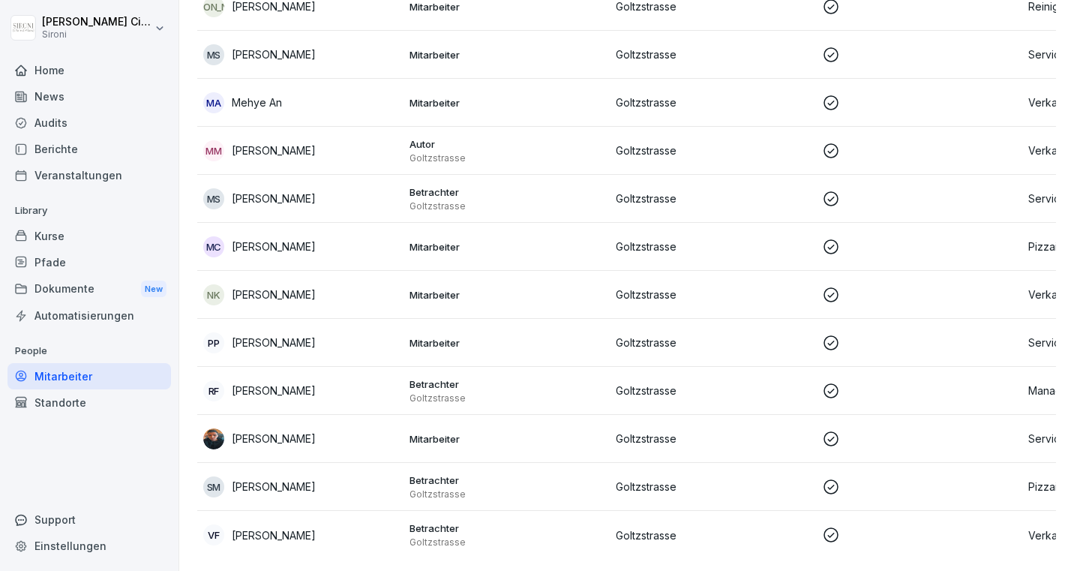
click at [50, 259] on div "Pfade" at bounding box center [90, 262] width 164 height 26
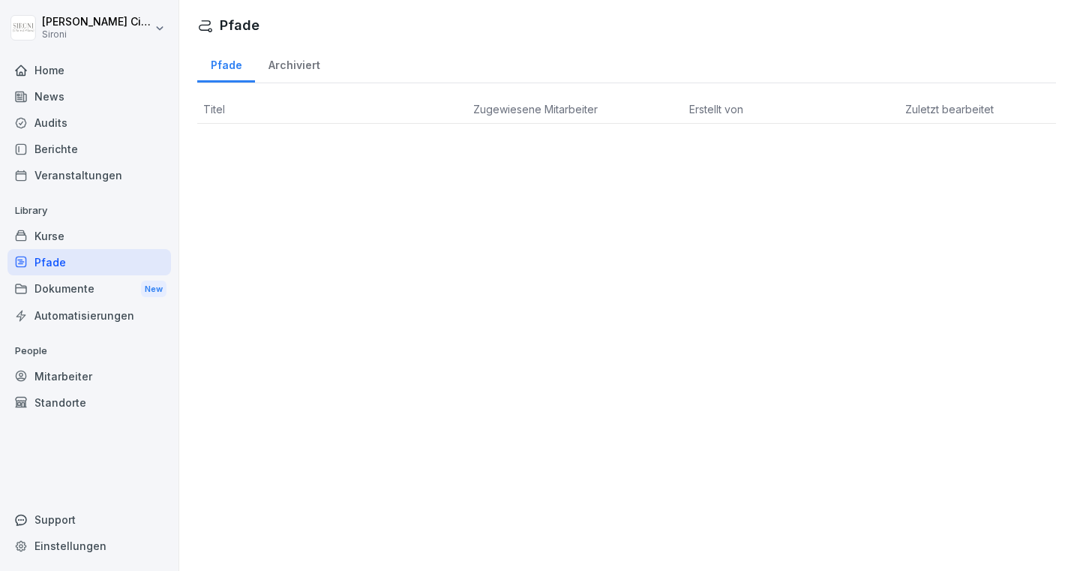
click at [54, 287] on div "Dokumente New" at bounding box center [90, 289] width 164 height 28
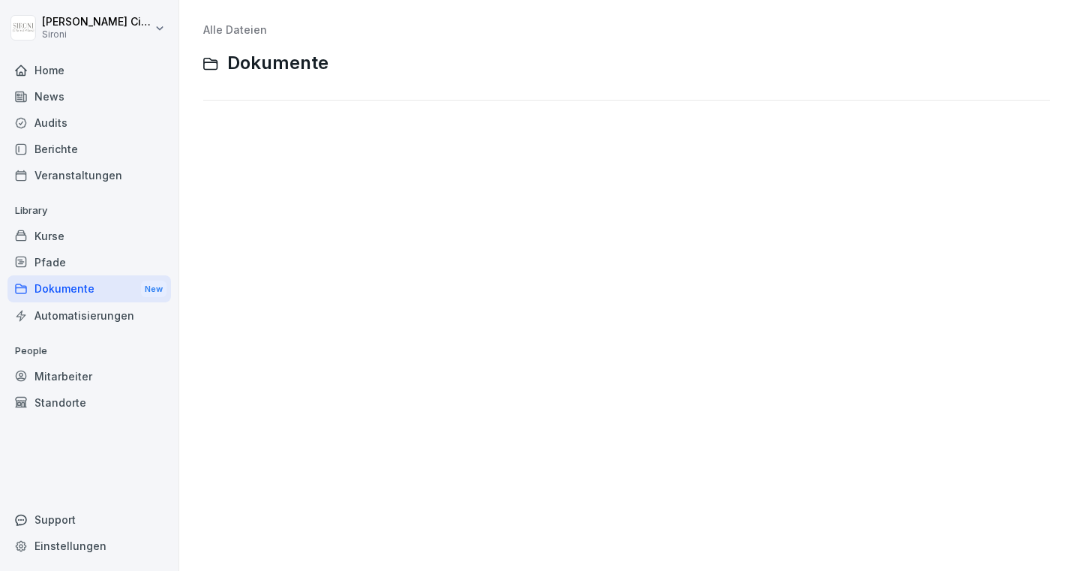
click at [34, 237] on div "Kurse" at bounding box center [90, 236] width 164 height 26
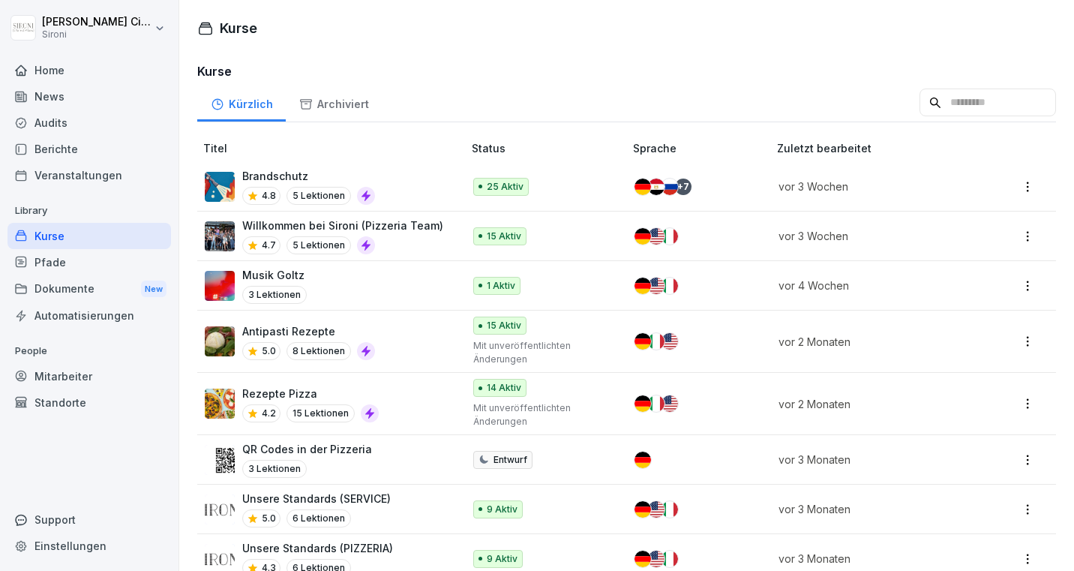
click at [273, 172] on p "Brandschutz" at bounding box center [308, 176] width 133 height 16
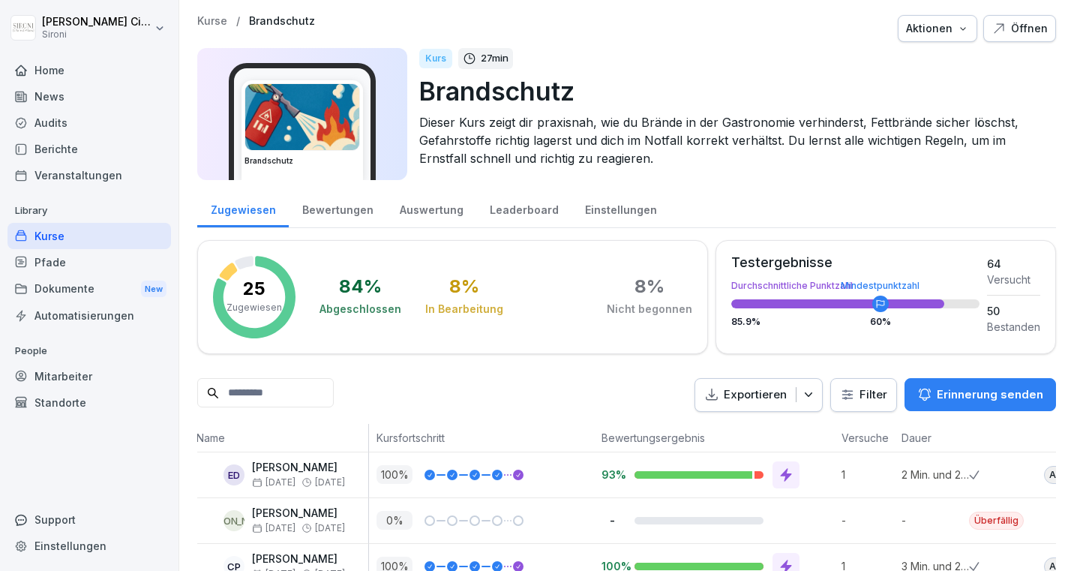
click at [76, 236] on div "Kurse" at bounding box center [90, 236] width 164 height 26
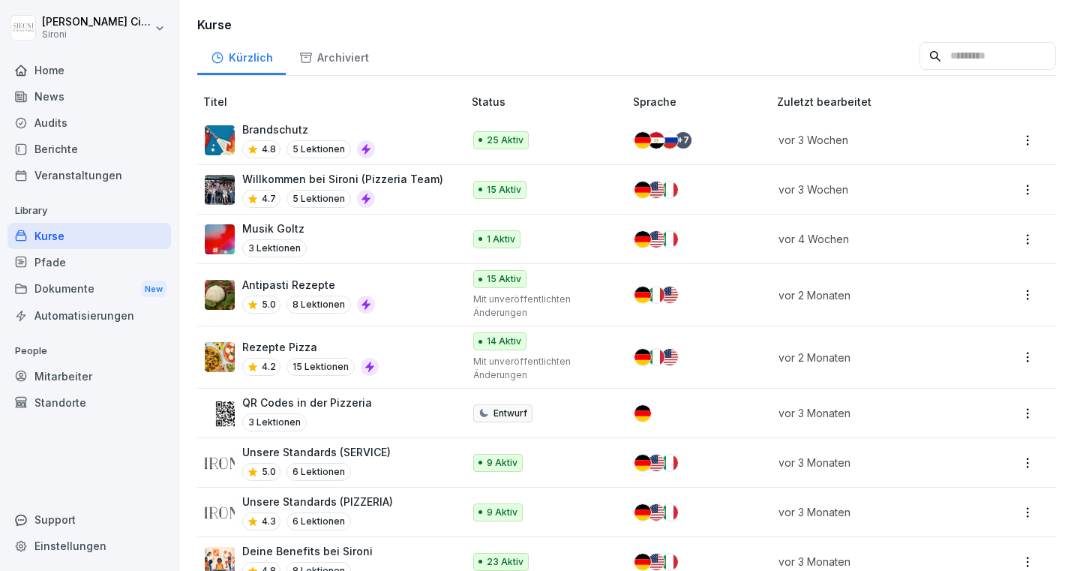
scroll to position [47, 0]
click at [269, 290] on div "Antipasti Rezepte 5.0 8 Lektionen" at bounding box center [308, 294] width 133 height 37
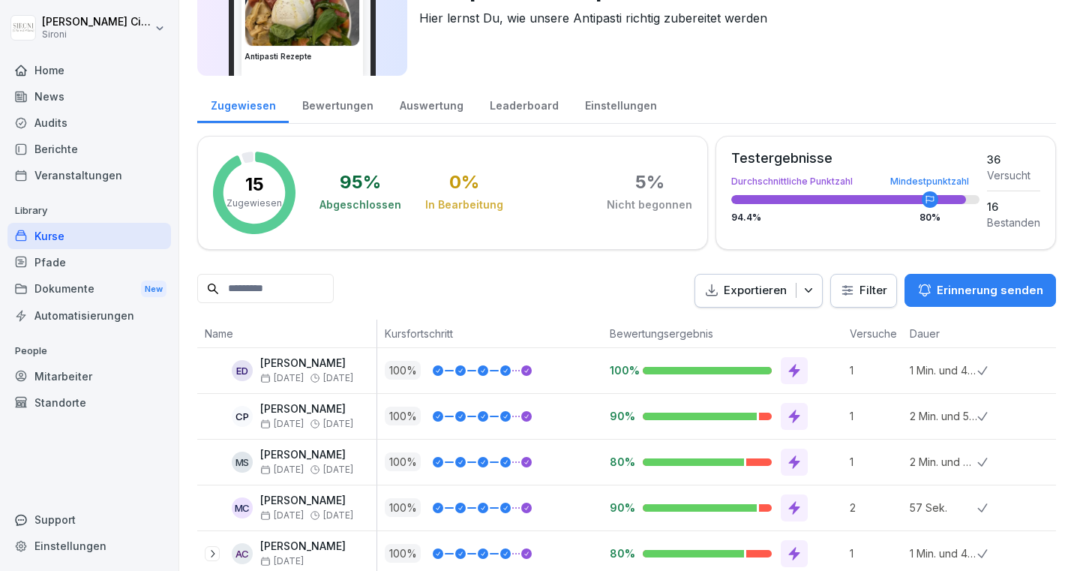
scroll to position [582, 0]
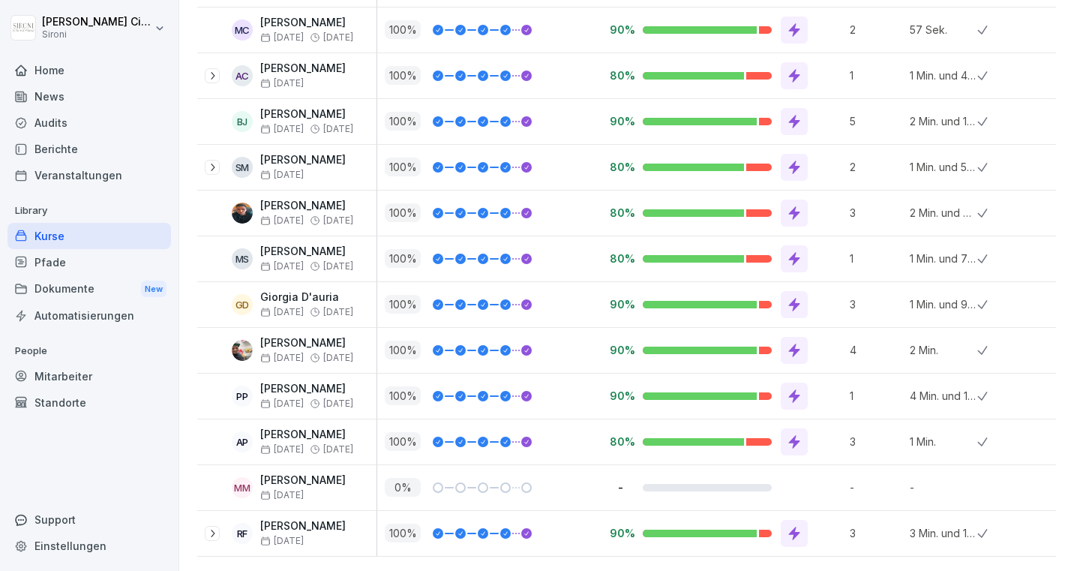
click at [212, 166] on icon at bounding box center [212, 167] width 12 height 12
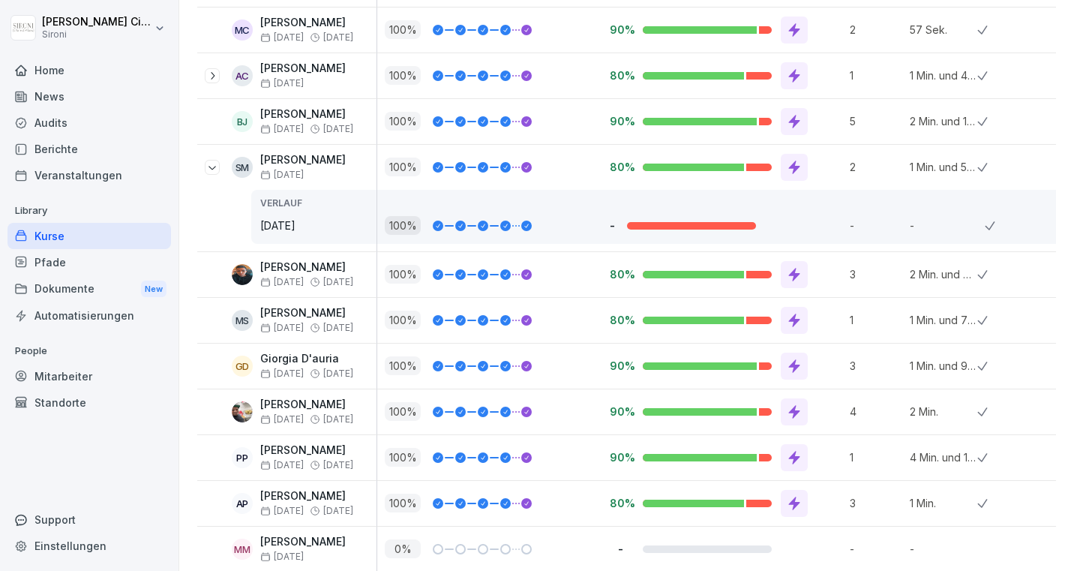
click at [212, 164] on icon at bounding box center [212, 167] width 12 height 12
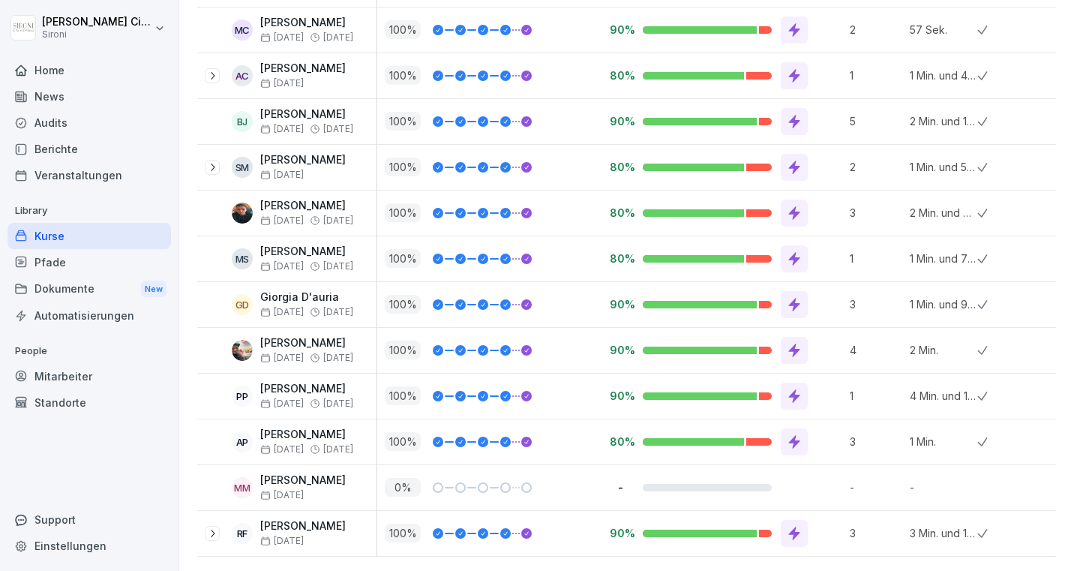
click at [212, 164] on icon at bounding box center [213, 168] width 4 height 8
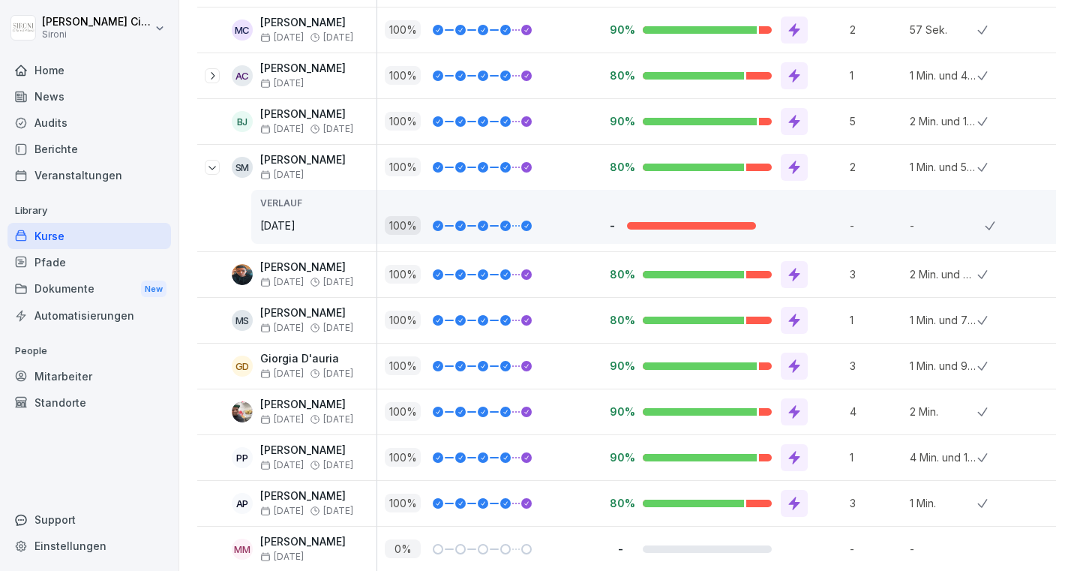
click at [215, 170] on icon at bounding box center [212, 167] width 12 height 12
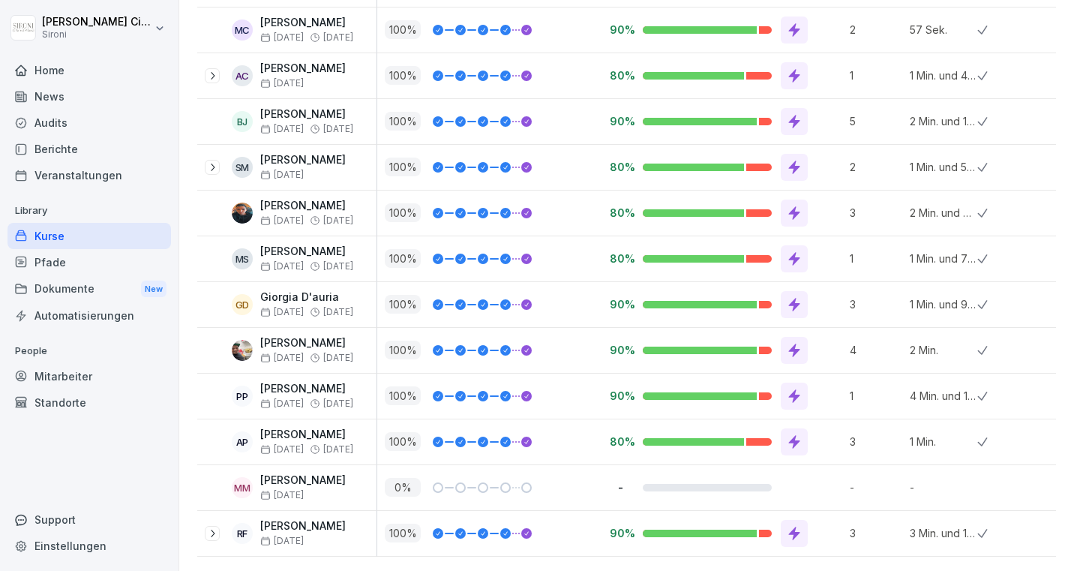
click at [214, 79] on icon at bounding box center [212, 76] width 12 height 12
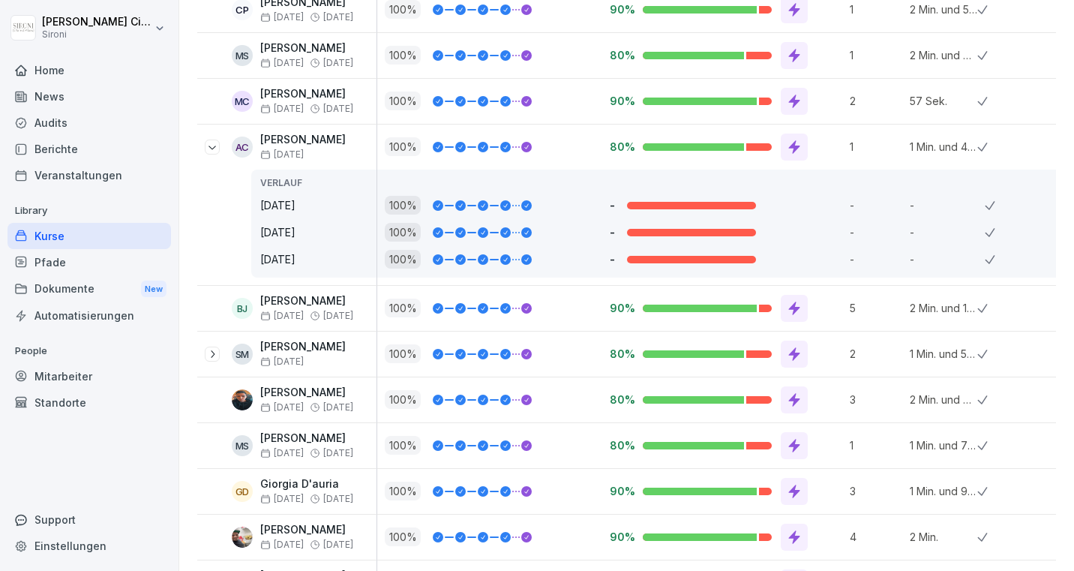
scroll to position [508, 0]
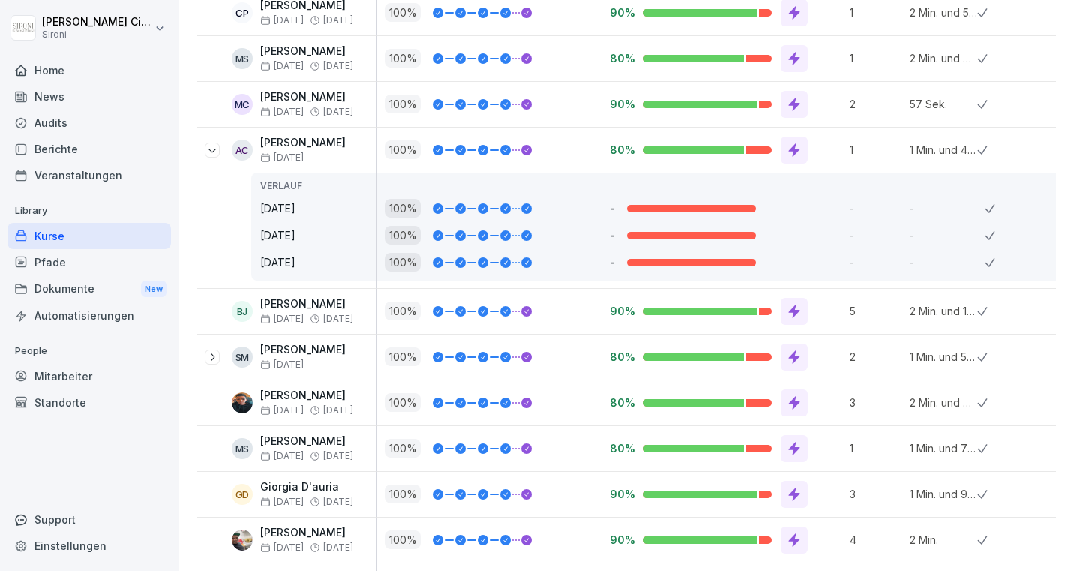
click at [210, 149] on icon at bounding box center [213, 151] width 8 height 4
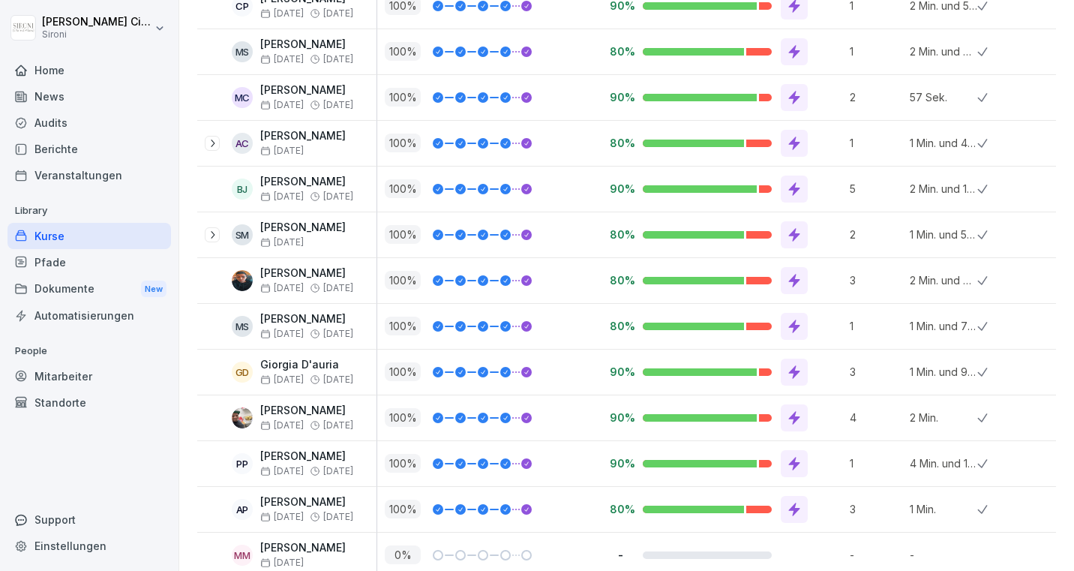
scroll to position [582, 0]
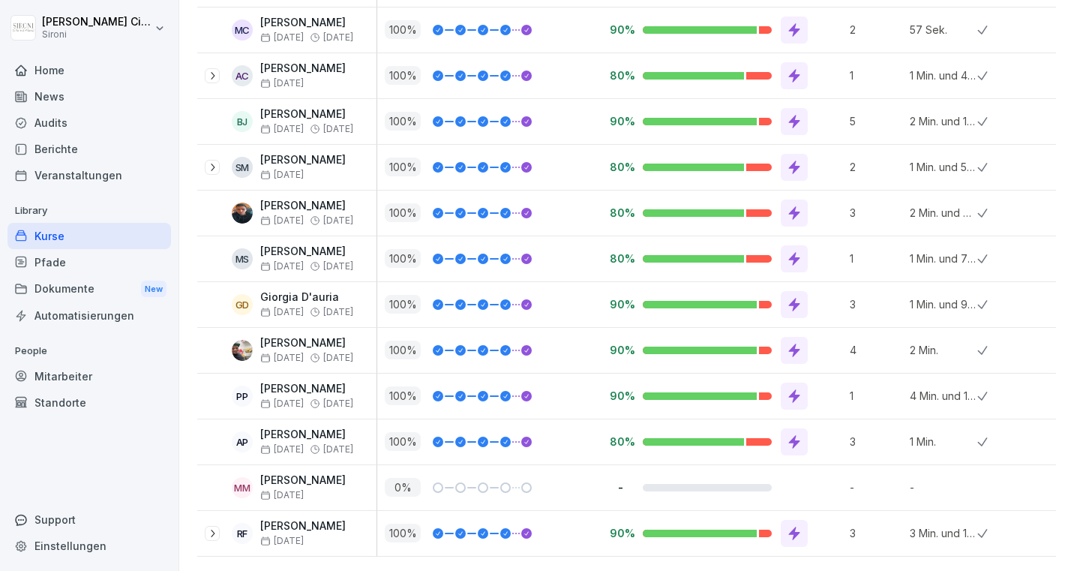
click at [212, 532] on icon at bounding box center [212, 533] width 12 height 12
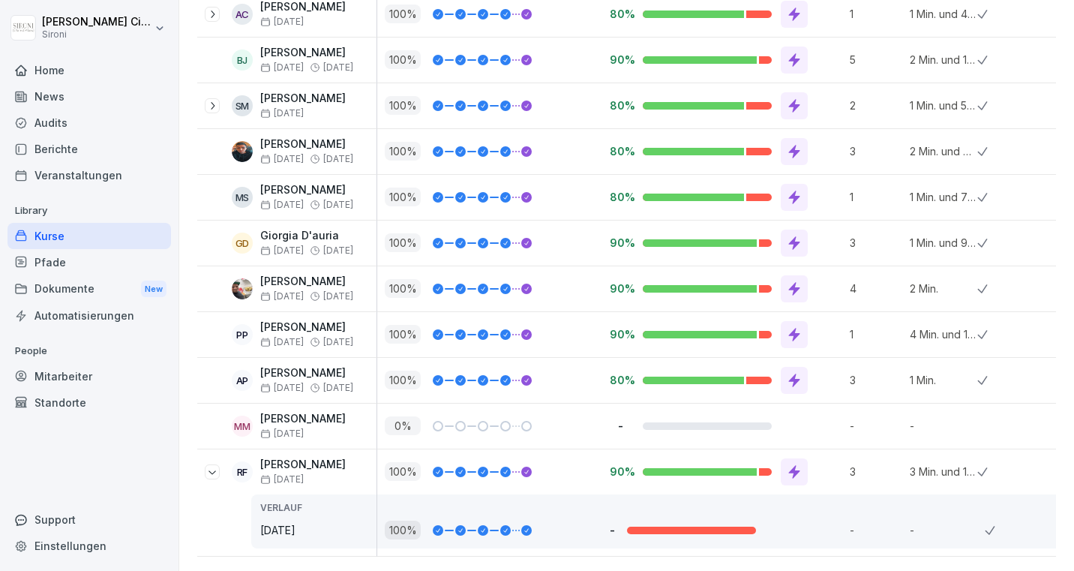
click at [210, 475] on icon at bounding box center [212, 472] width 12 height 12
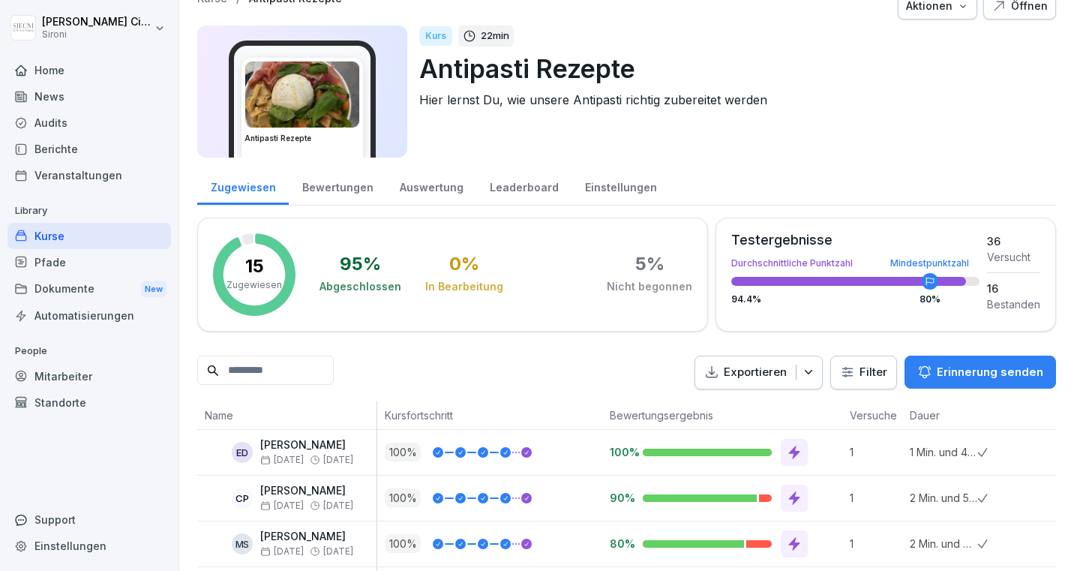
scroll to position [0, 0]
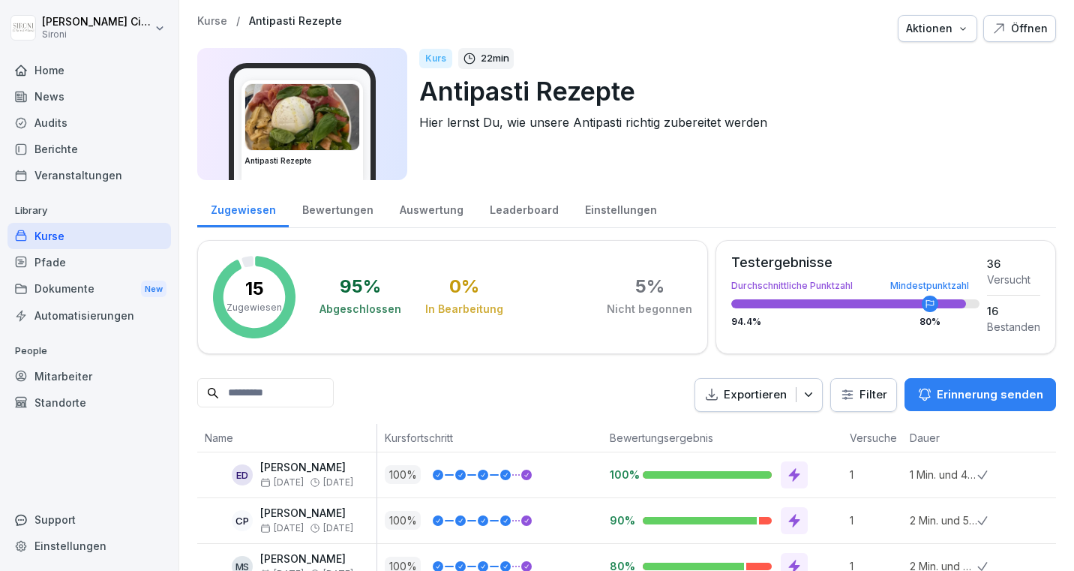
click at [67, 237] on div "Kurse" at bounding box center [90, 236] width 164 height 26
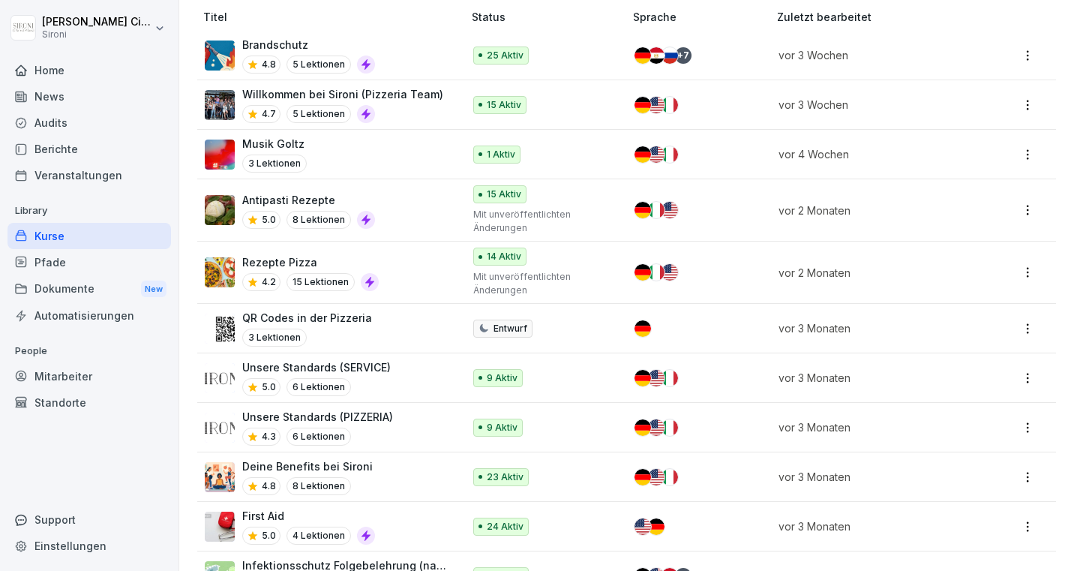
scroll to position [167, 0]
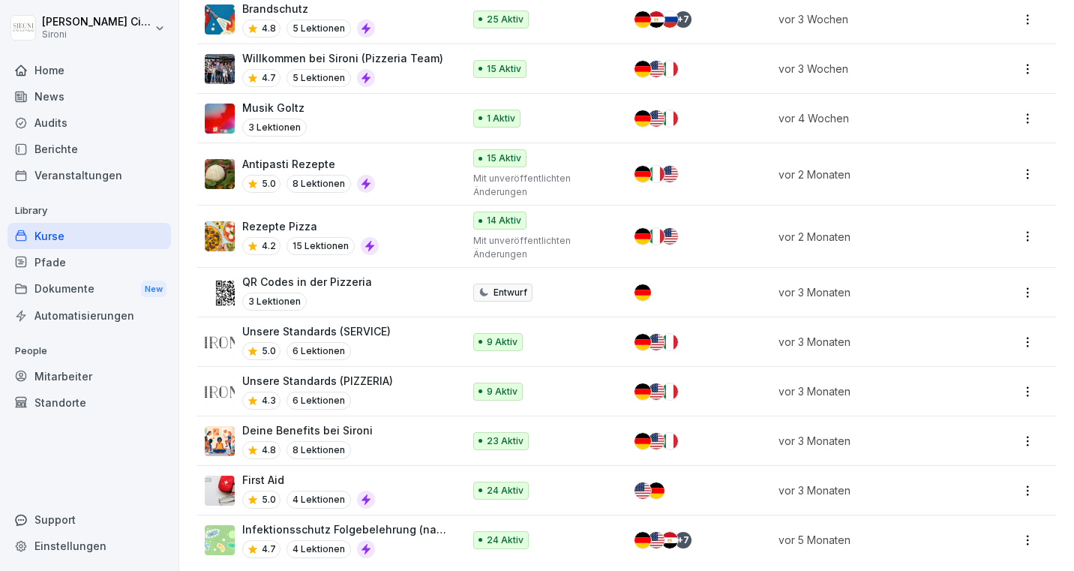
click at [276, 224] on p "Rezepte Pizza" at bounding box center [310, 226] width 137 height 16
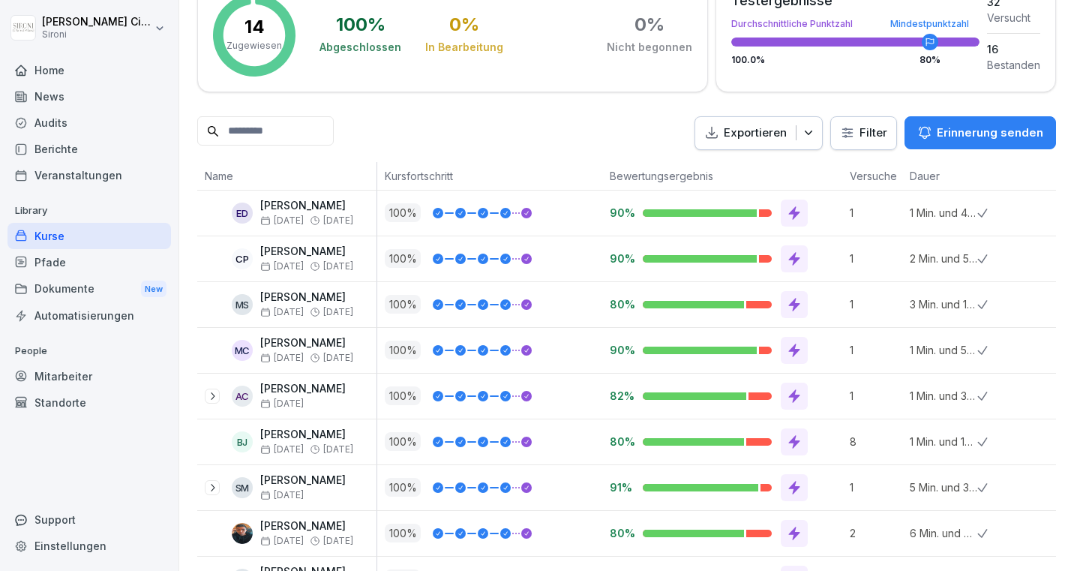
scroll to position [264, 0]
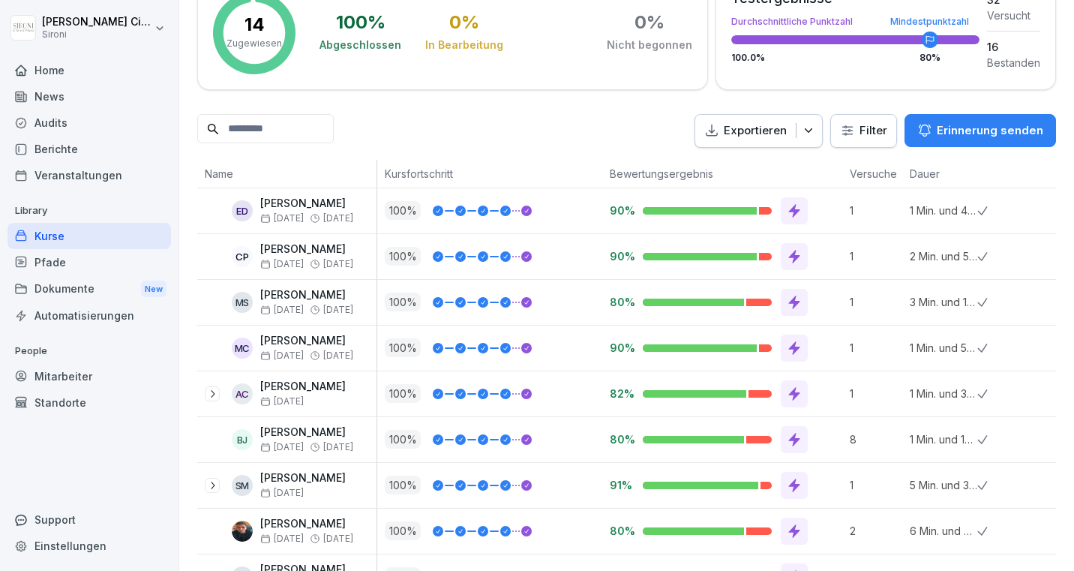
click at [210, 392] on icon at bounding box center [212, 394] width 12 height 12
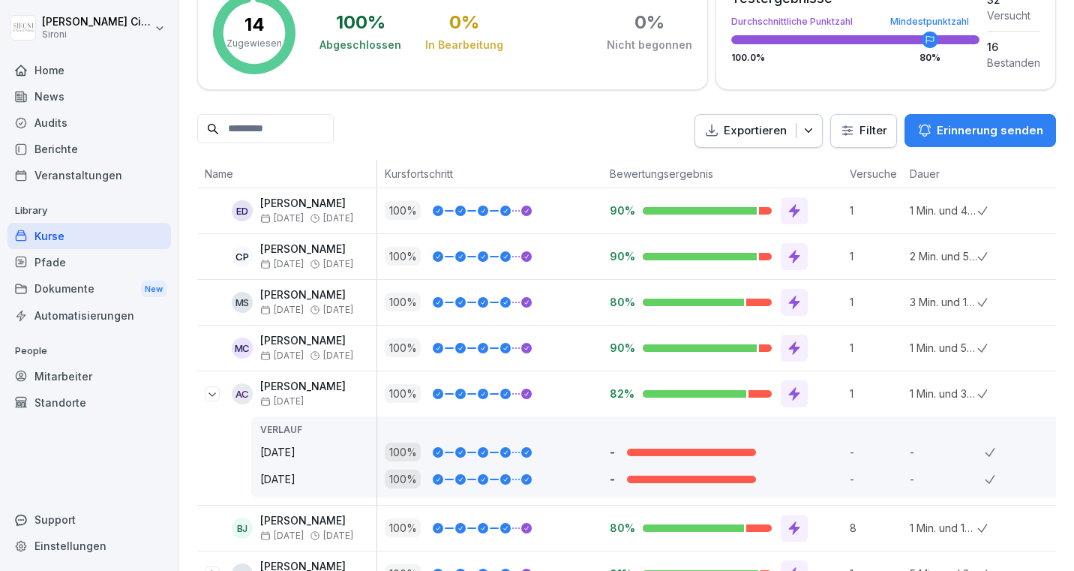
click at [210, 391] on icon at bounding box center [212, 394] width 12 height 12
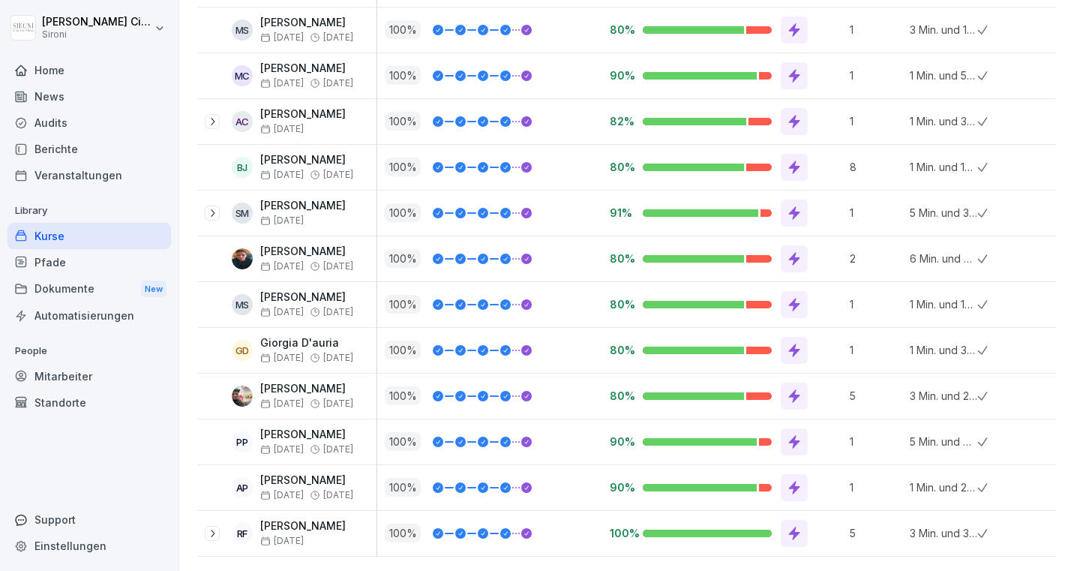
scroll to position [536, 0]
click at [214, 530] on icon at bounding box center [212, 533] width 12 height 12
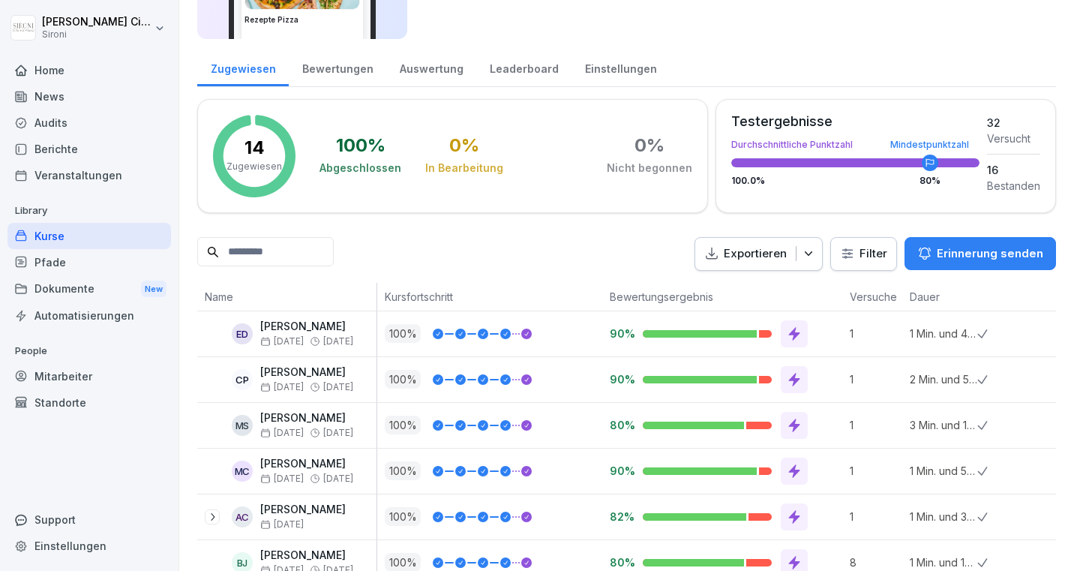
scroll to position [0, 0]
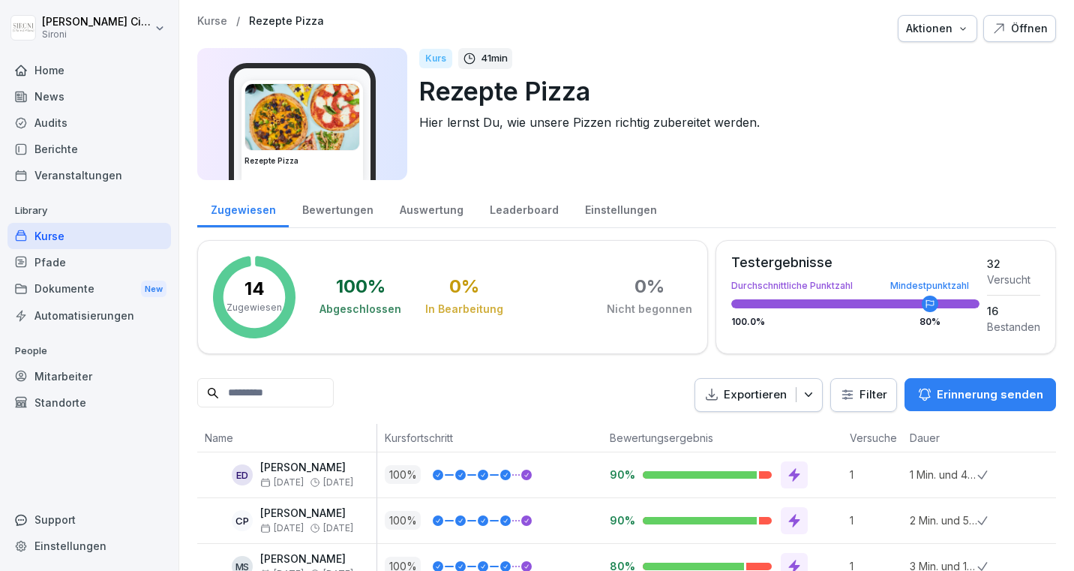
click at [302, 121] on img at bounding box center [302, 117] width 114 height 66
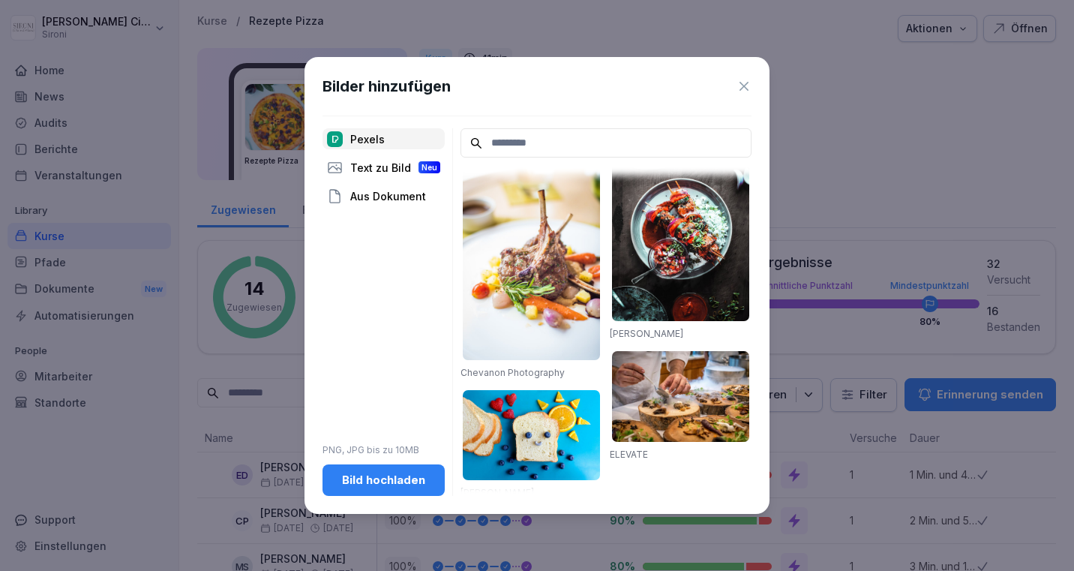
scroll to position [1976, 0]
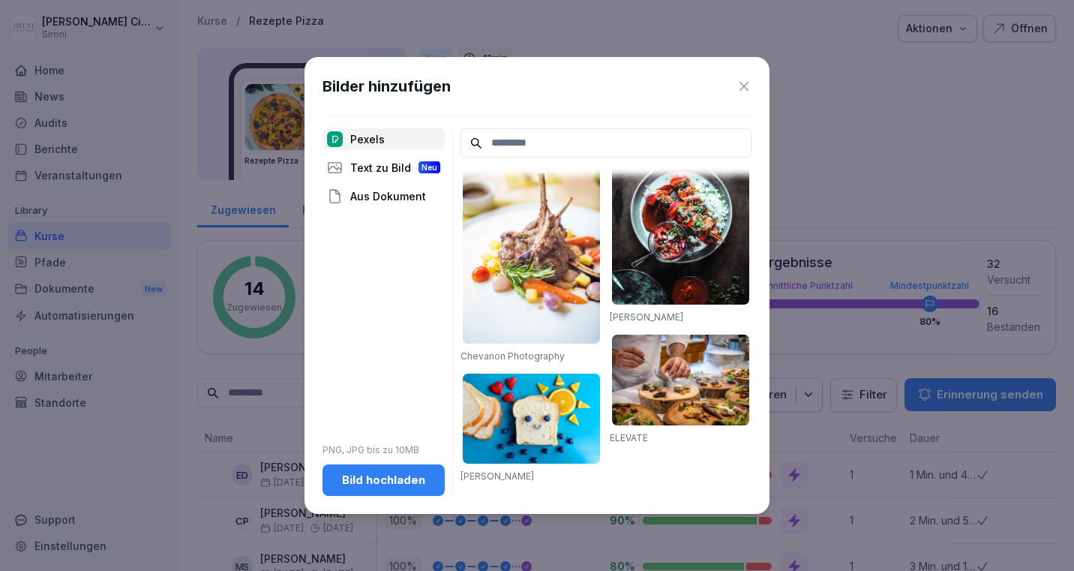
click at [743, 83] on icon at bounding box center [744, 86] width 15 height 15
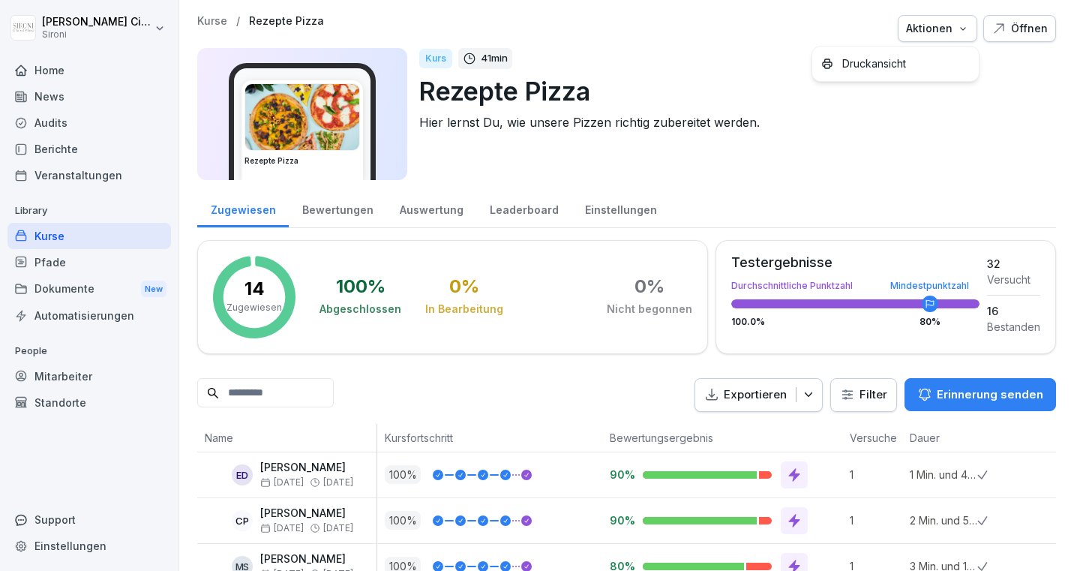
click at [953, 32] on div "Aktionen" at bounding box center [937, 28] width 63 height 17
